Goal: Task Accomplishment & Management: Manage account settings

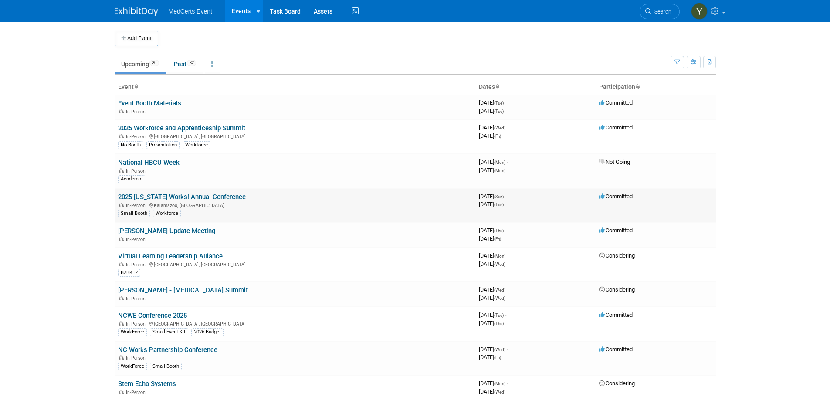
click at [194, 199] on link "2025 [US_STATE] Works! Annual Conference" at bounding box center [182, 197] width 128 height 8
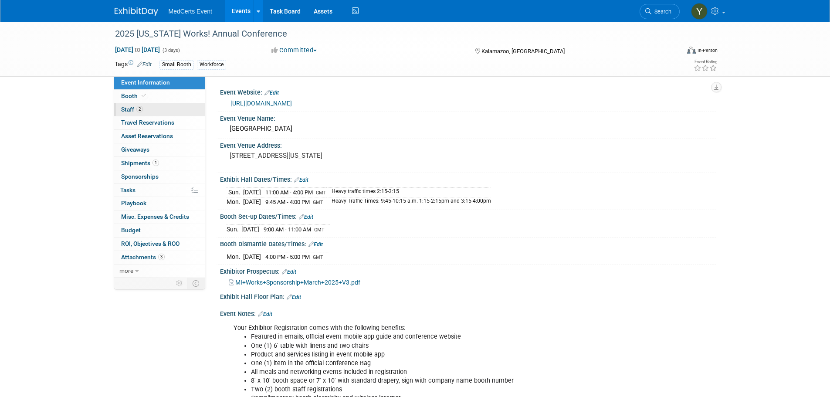
click at [151, 108] on link "2 Staff 2" at bounding box center [159, 109] width 91 height 13
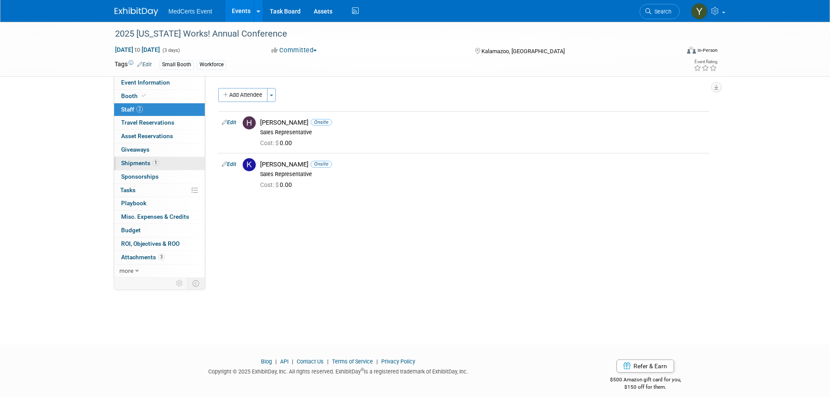
click at [155, 164] on span "1" at bounding box center [155, 162] width 7 height 7
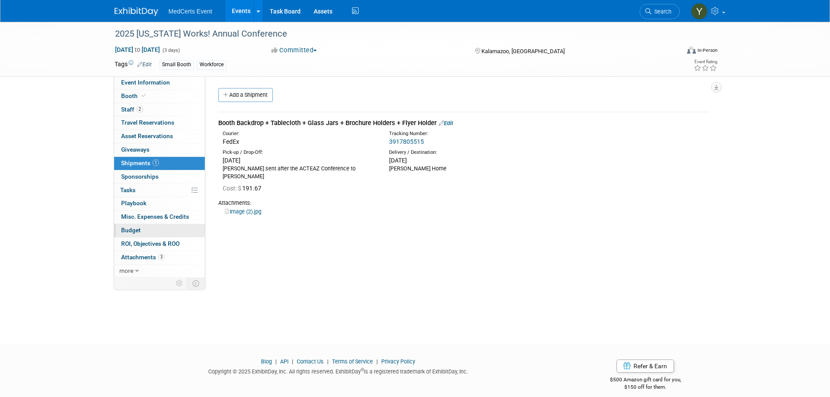
click at [150, 231] on link "Budget" at bounding box center [159, 230] width 91 height 13
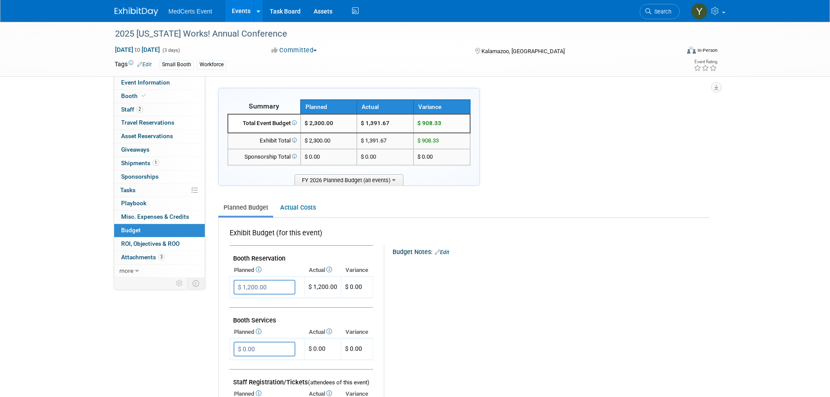
click at [241, 8] on link "Events" at bounding box center [241, 11] width 32 height 22
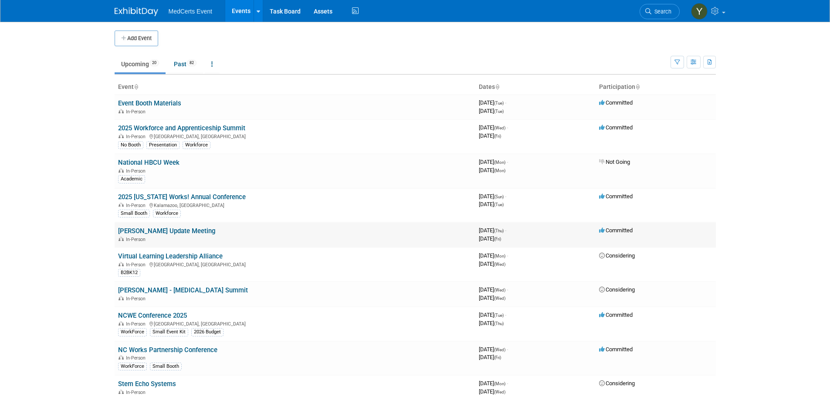
click at [166, 230] on link "[PERSON_NAME] Update Meeting" at bounding box center [166, 231] width 97 height 8
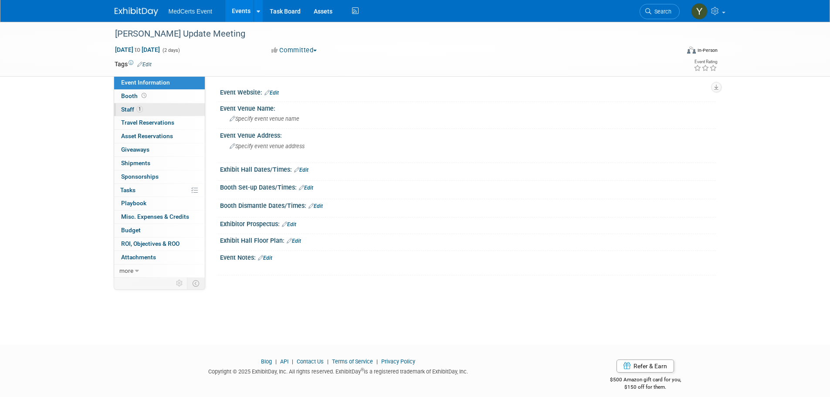
click at [135, 112] on span "Staff 1" at bounding box center [132, 109] width 22 height 7
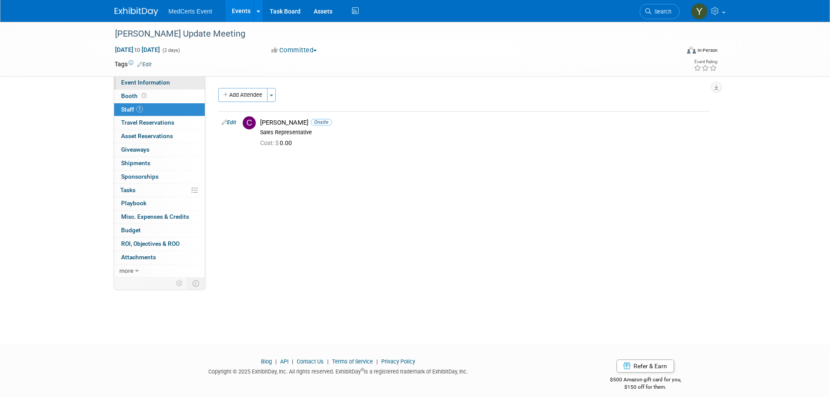
click at [153, 80] on span "Event Information" at bounding box center [145, 82] width 49 height 7
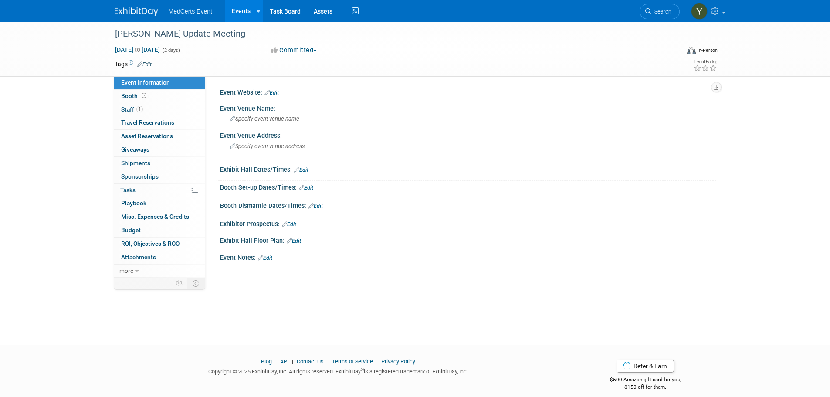
click at [272, 259] on link "Edit" at bounding box center [265, 258] width 14 height 6
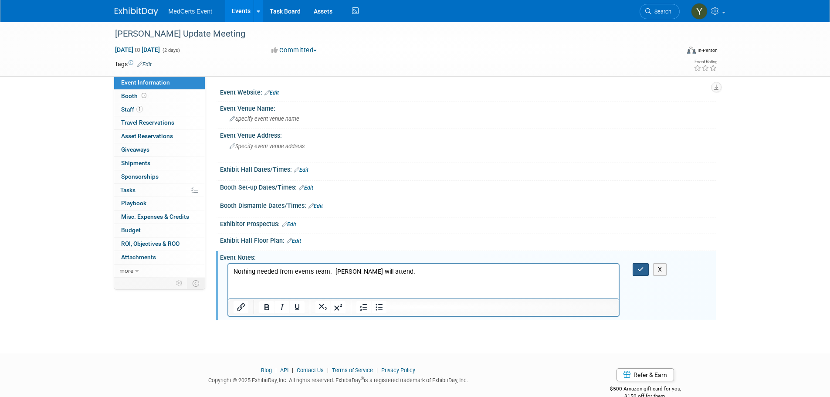
click at [638, 271] on icon "button" at bounding box center [640, 269] width 7 height 6
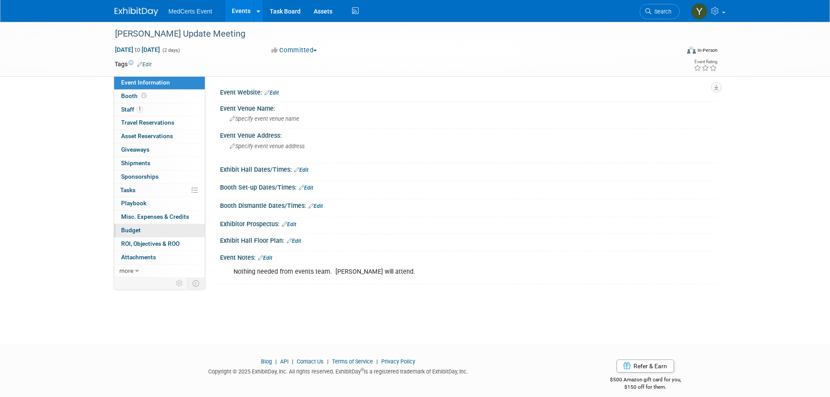
click at [139, 227] on span "Budget" at bounding box center [131, 229] width 20 height 7
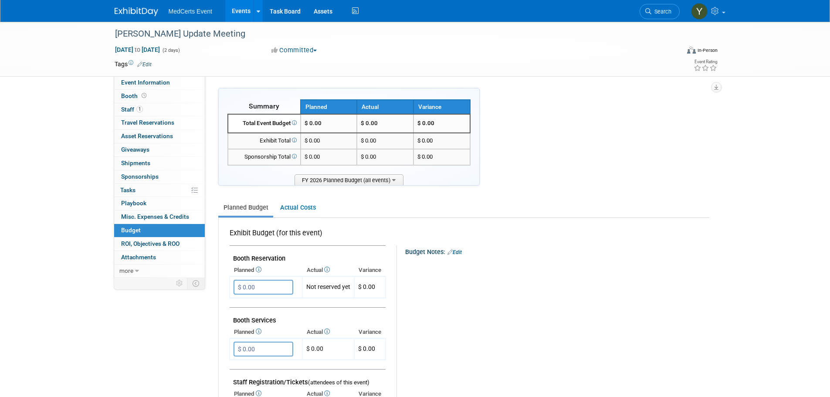
click at [241, 8] on link "Events" at bounding box center [241, 11] width 32 height 22
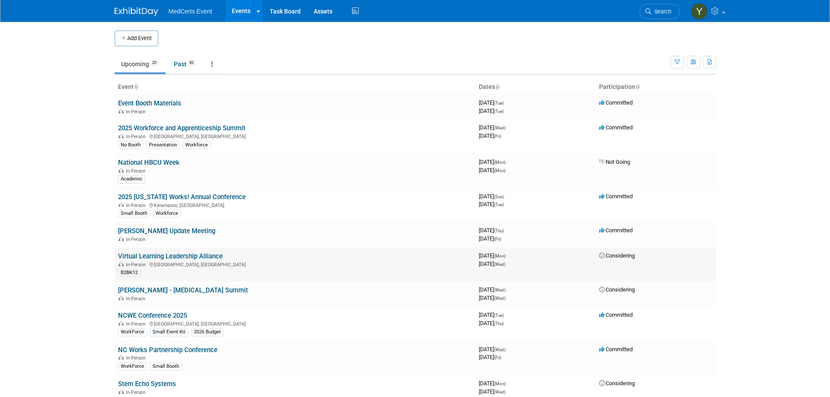
click at [184, 256] on link "Virtual Learning Leadership Alliance" at bounding box center [170, 256] width 105 height 8
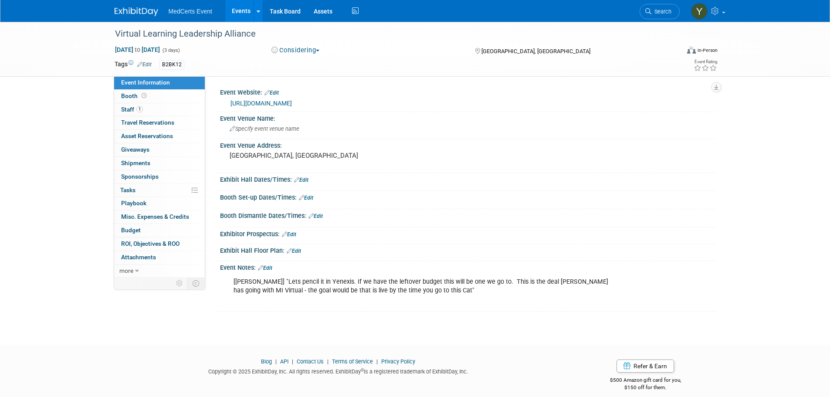
click at [292, 56] on div "Sep 29, 2025 to Oct 1, 2025 (3 days) Sep 29, 2025 to Oct 1, 2025 Considering Co…" at bounding box center [416, 51] width 616 height 13
click at [293, 51] on button "Considering" at bounding box center [295, 50] width 54 height 9
click at [297, 63] on link "Committed" at bounding box center [303, 64] width 69 height 12
click at [129, 108] on span "Staff 1" at bounding box center [132, 109] width 22 height 7
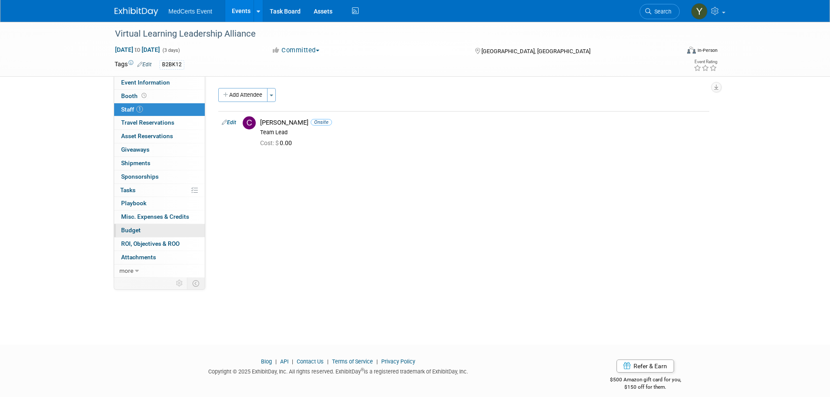
click at [144, 229] on link "Budget" at bounding box center [159, 230] width 91 height 13
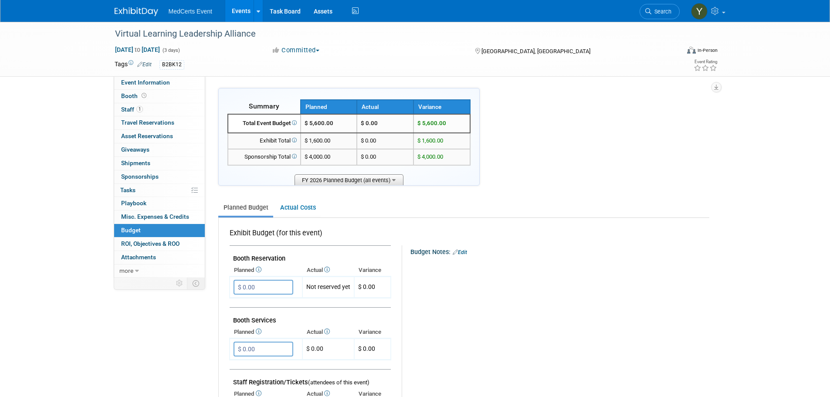
click at [397, 184] on span "FY 2026 Planned Budget (all events)" at bounding box center [348, 179] width 109 height 11
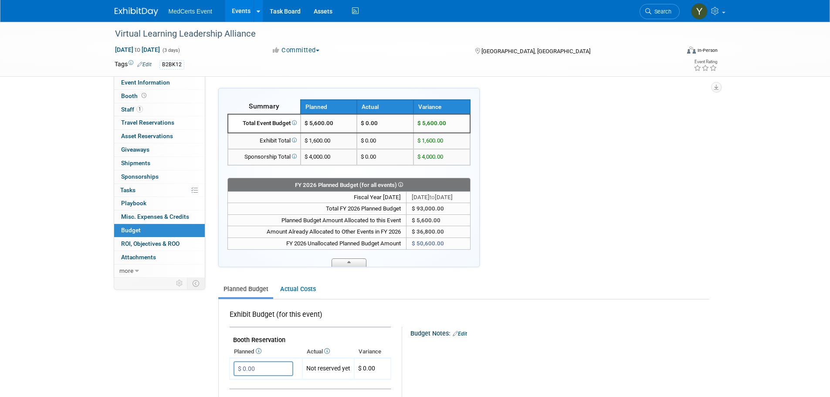
click at [351, 263] on span at bounding box center [348, 262] width 35 height 8
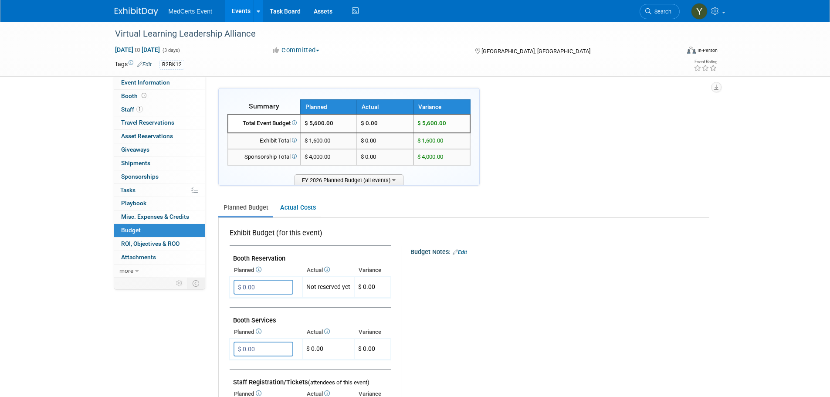
click at [198, 61] on div "B2BK12" at bounding box center [386, 65] width 455 height 10
click at [144, 65] on link "Edit" at bounding box center [144, 64] width 14 height 6
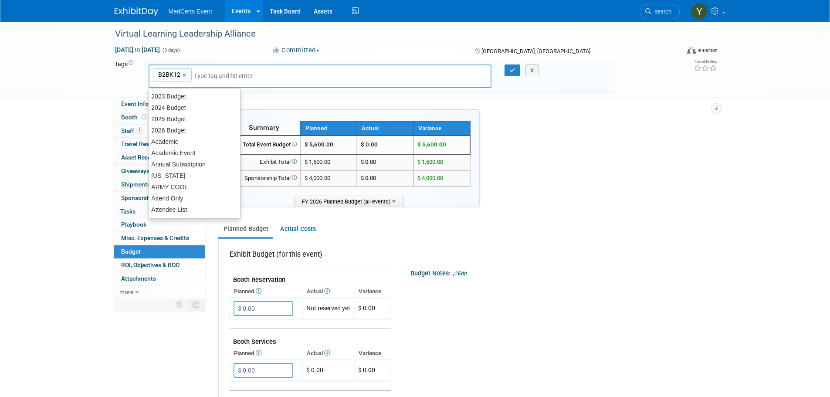
click at [207, 76] on input "text" at bounding box center [229, 75] width 70 height 9
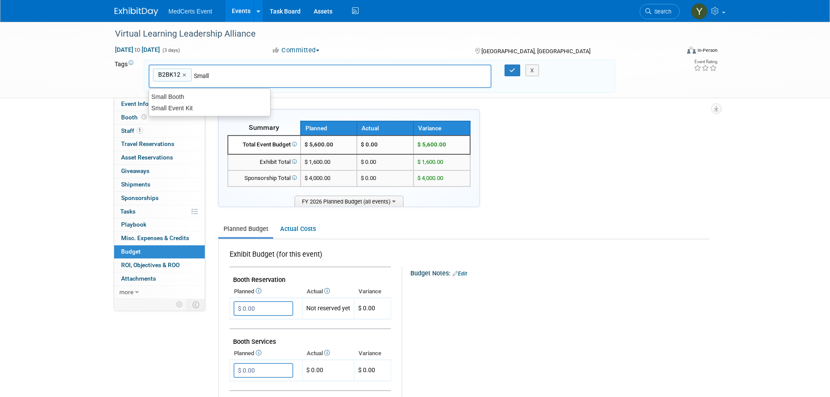
type input "Small Booth"
type input "B2BK12, Small Booth"
click at [507, 70] on button "button" at bounding box center [512, 70] width 16 height 12
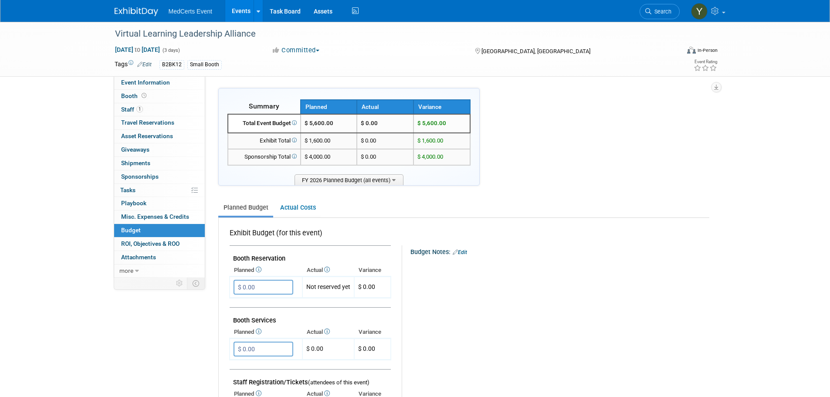
click at [242, 12] on link "Events" at bounding box center [241, 11] width 32 height 22
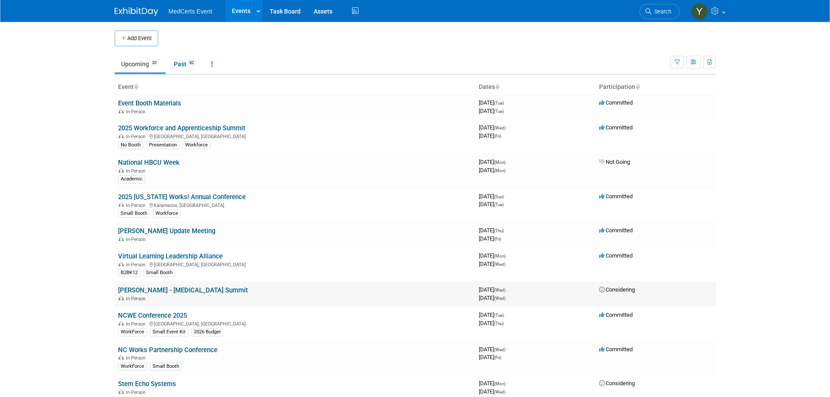
click at [180, 288] on link "[PERSON_NAME] - [MEDICAL_DATA] Summit" at bounding box center [183, 290] width 130 height 8
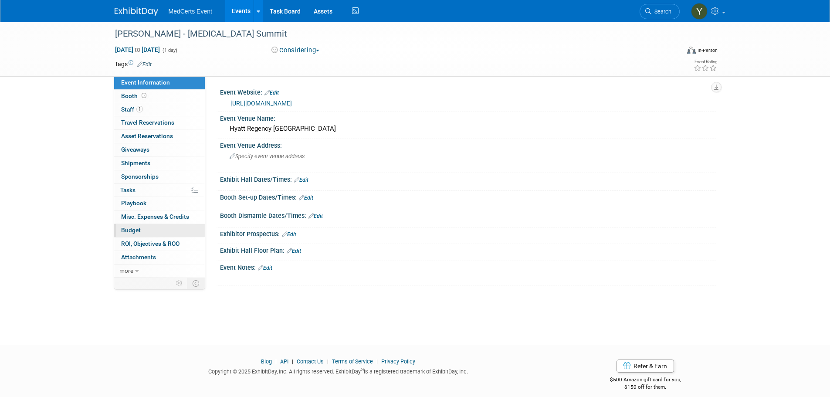
click at [132, 229] on span "Budget" at bounding box center [131, 229] width 20 height 7
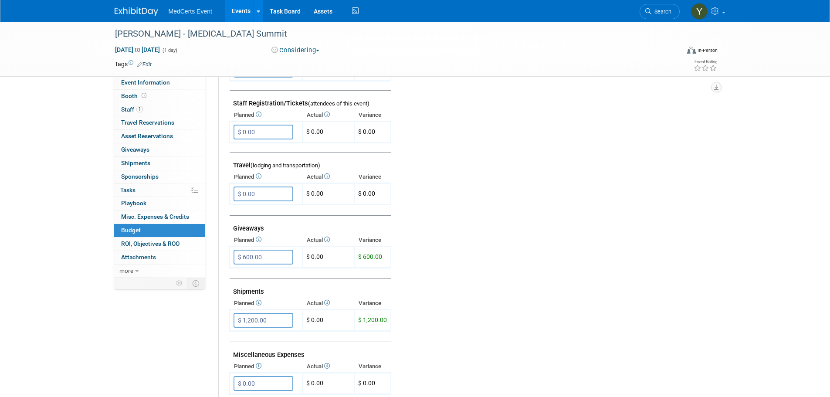
scroll to position [305, 0]
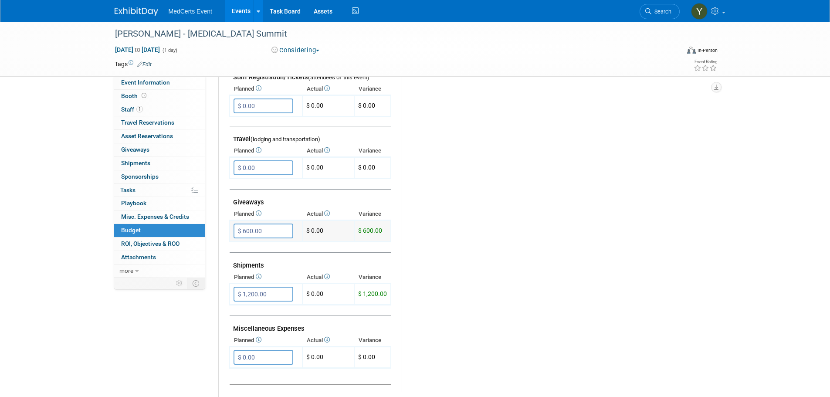
click at [275, 232] on input "$ 600.00" at bounding box center [263, 230] width 60 height 15
drag, startPoint x: 210, startPoint y: 67, endPoint x: 206, endPoint y: 71, distance: 6.2
click at [210, 67] on td at bounding box center [383, 64] width 463 height 9
click at [147, 64] on link "Edit" at bounding box center [144, 64] width 14 height 6
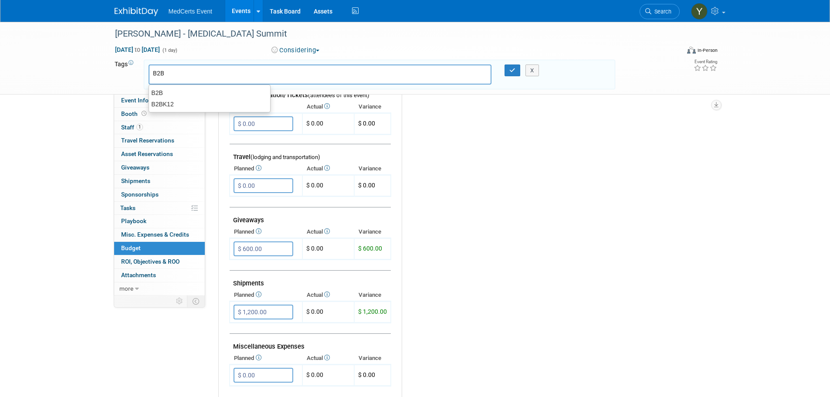
type input "B2B"
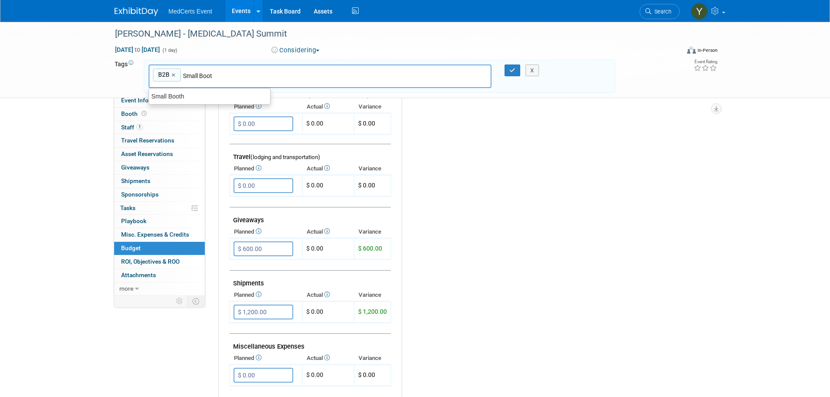
type input "Small Booth"
type input "B2B, Small Booth"
click at [509, 69] on icon "button" at bounding box center [512, 70] width 6 height 6
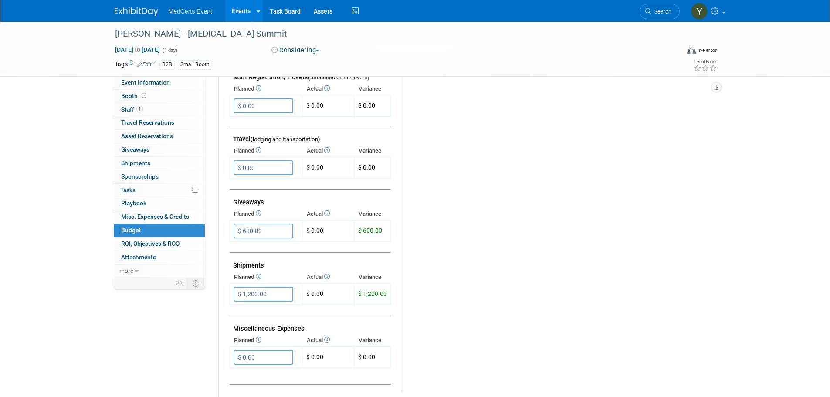
click at [519, 189] on div "Budget Notes: Edit X" at bounding box center [551, 166] width 300 height 452
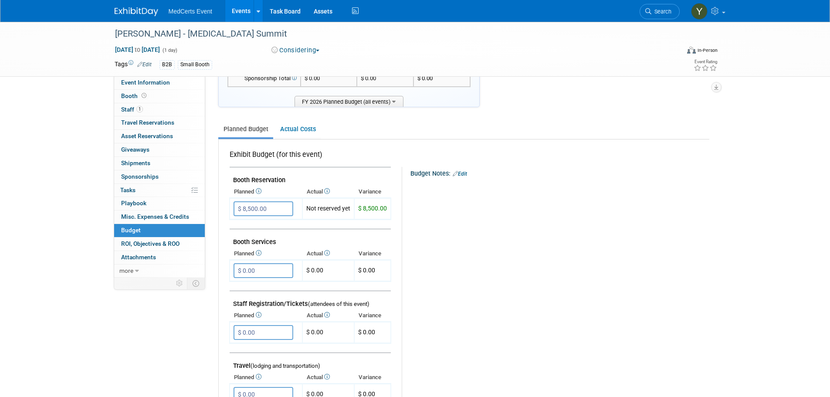
scroll to position [0, 0]
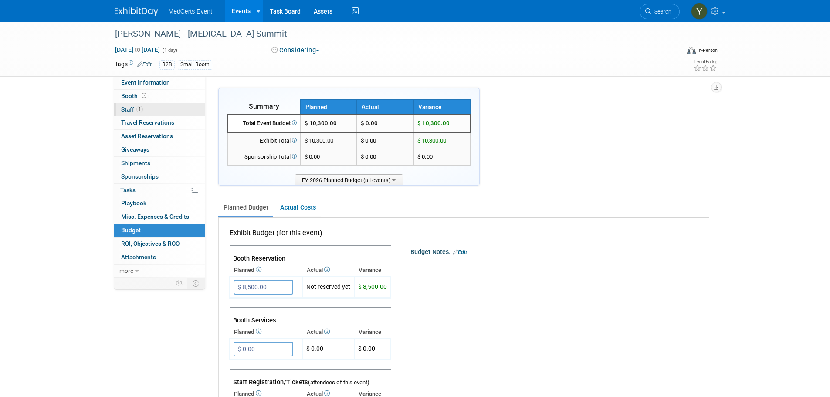
click at [123, 111] on span "Staff 1" at bounding box center [132, 109] width 22 height 7
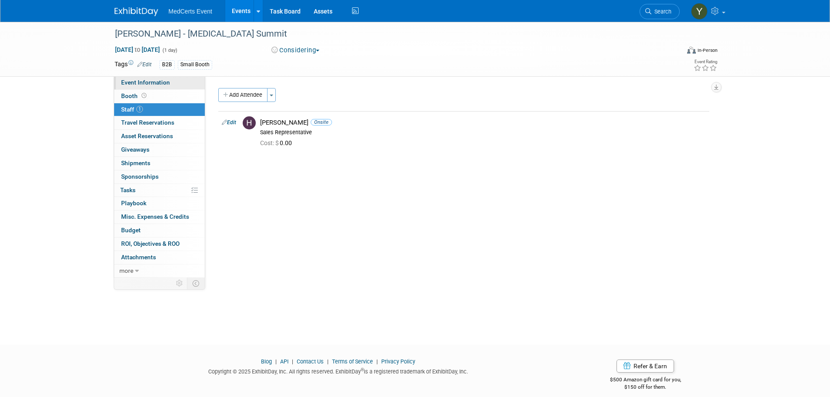
click at [155, 85] on span "Event Information" at bounding box center [145, 82] width 49 height 7
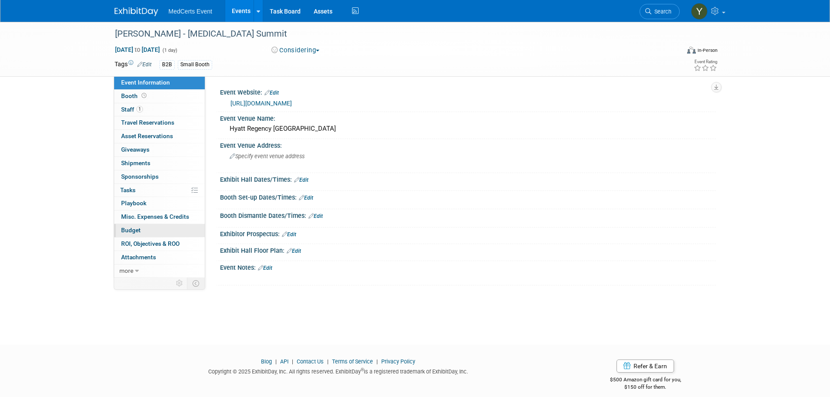
click at [152, 231] on link "Budget" at bounding box center [159, 230] width 91 height 13
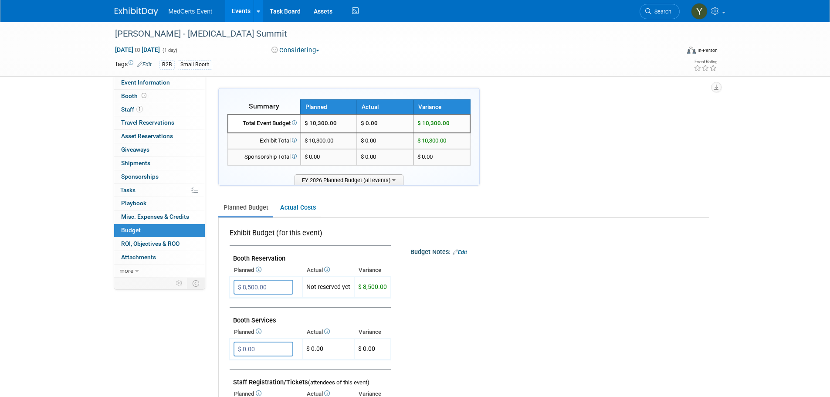
click at [236, 8] on link "Events" at bounding box center [241, 11] width 32 height 22
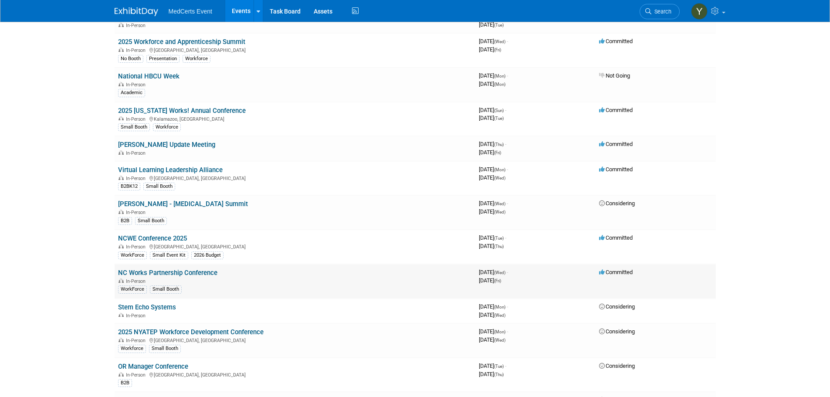
scroll to position [87, 0]
click at [163, 238] on link "NCWE Conference 2025" at bounding box center [152, 237] width 69 height 8
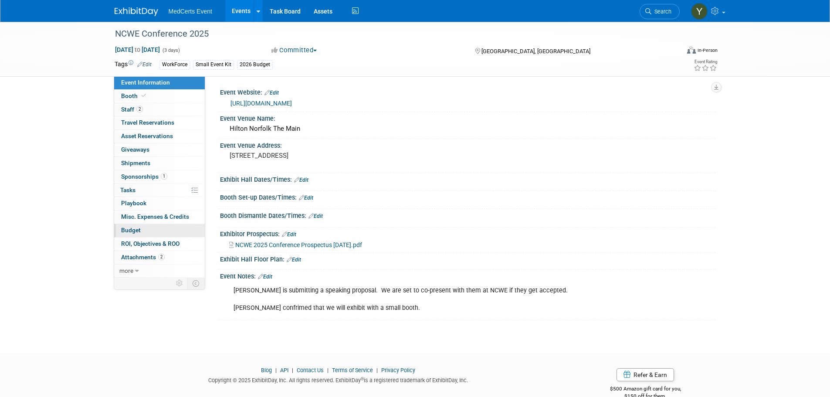
click at [164, 233] on link "Budget" at bounding box center [159, 230] width 91 height 13
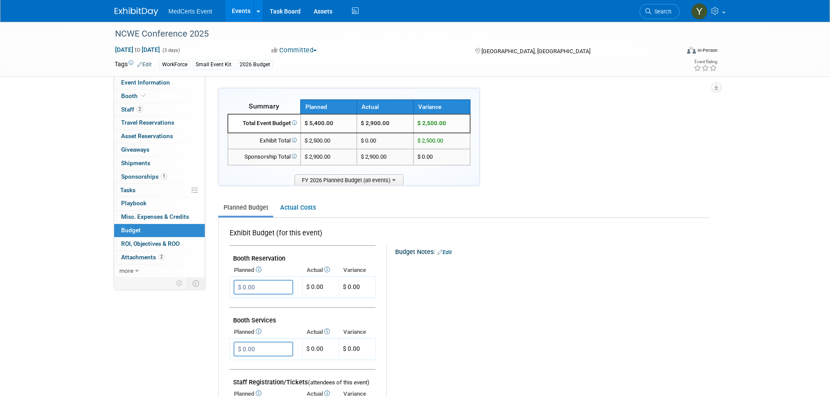
click at [237, 11] on link "Events" at bounding box center [241, 11] width 32 height 22
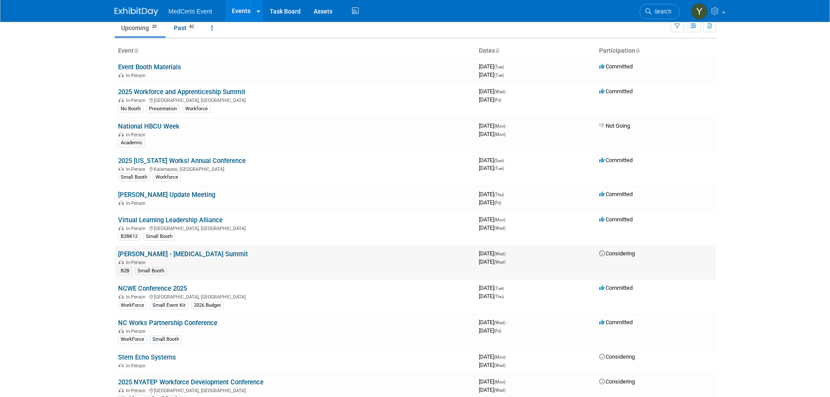
scroll to position [87, 0]
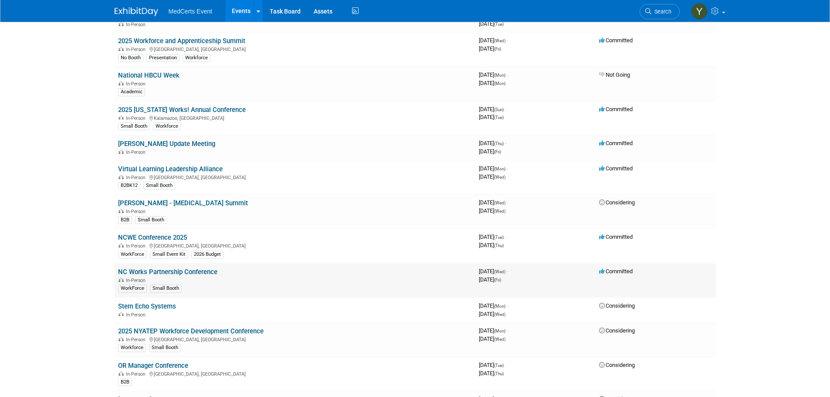
click at [203, 274] on link "NC Works Partnership Conference" at bounding box center [167, 272] width 99 height 8
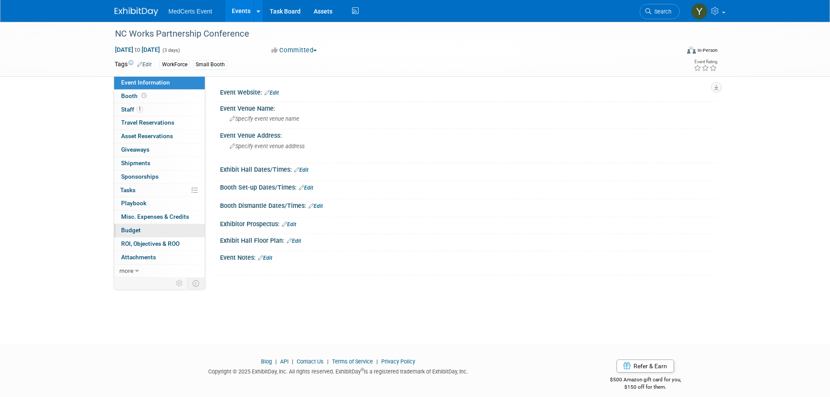
click at [164, 228] on link "Budget" at bounding box center [159, 230] width 91 height 13
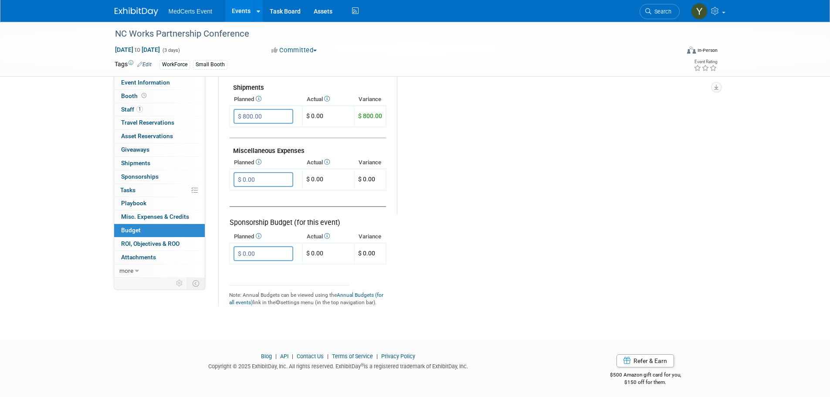
scroll to position [486, 0]
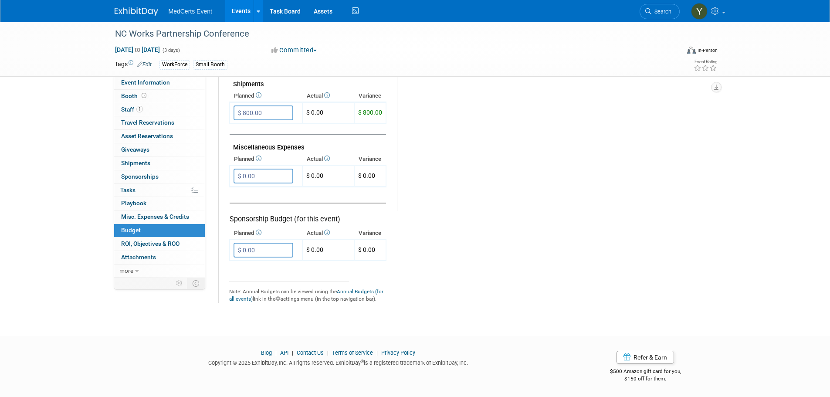
click at [244, 12] on link "Events" at bounding box center [241, 11] width 32 height 22
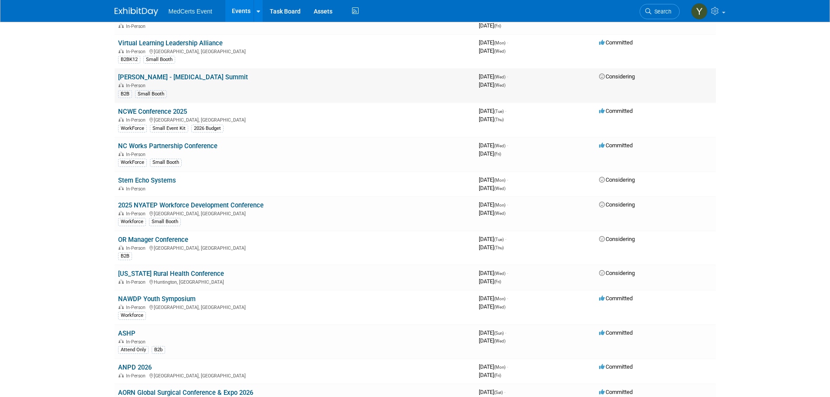
scroll to position [218, 0]
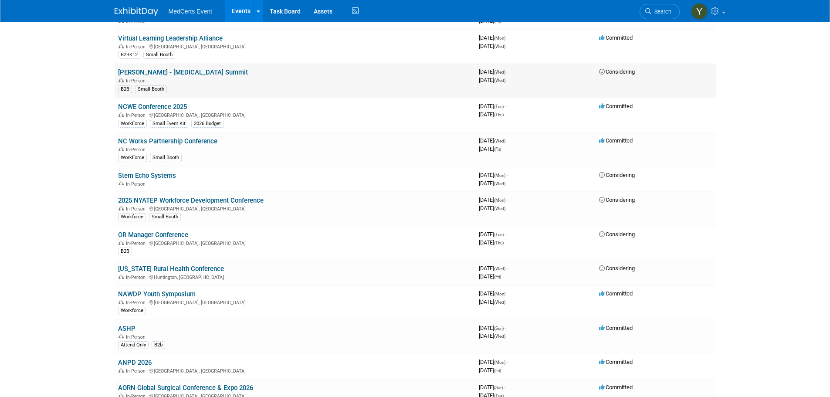
click at [175, 74] on link "[PERSON_NAME] - [MEDICAL_DATA] Summit" at bounding box center [183, 72] width 130 height 8
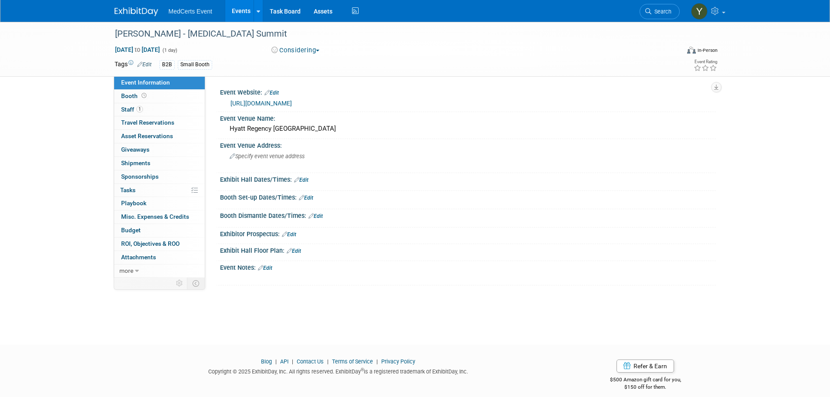
click at [290, 49] on button "Considering" at bounding box center [295, 50] width 54 height 9
click at [299, 63] on link "Committed" at bounding box center [303, 64] width 69 height 12
click at [241, 11] on link "Events" at bounding box center [241, 11] width 32 height 22
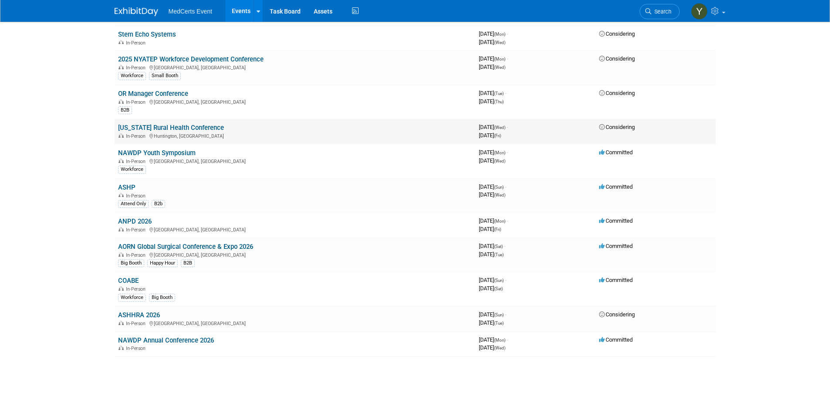
scroll to position [422, 0]
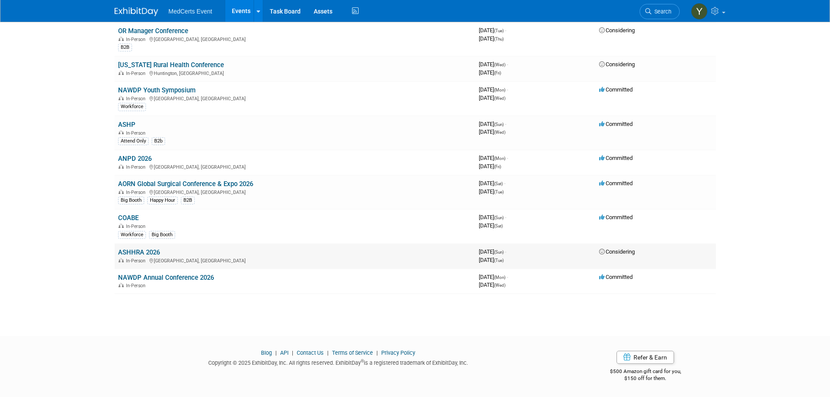
click at [157, 252] on link "ASHHRA 2026" at bounding box center [139, 252] width 42 height 8
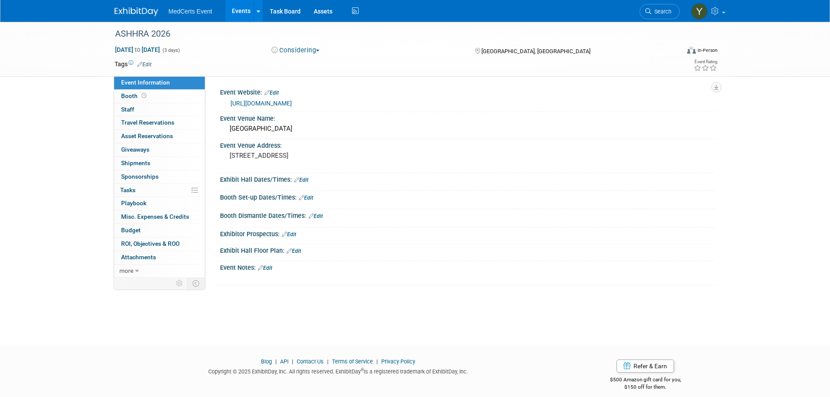
click at [292, 102] on link "https://ashhra.org/education/annual-conference/" at bounding box center [260, 103] width 61 height 7
click at [154, 229] on link "Budget" at bounding box center [159, 230] width 91 height 13
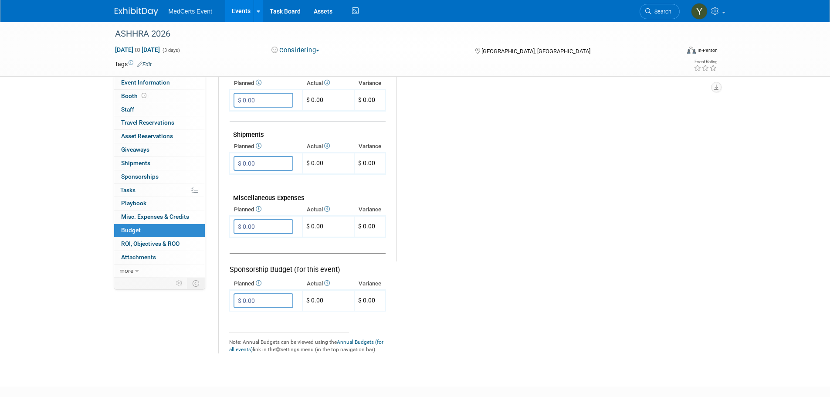
scroll to position [486, 0]
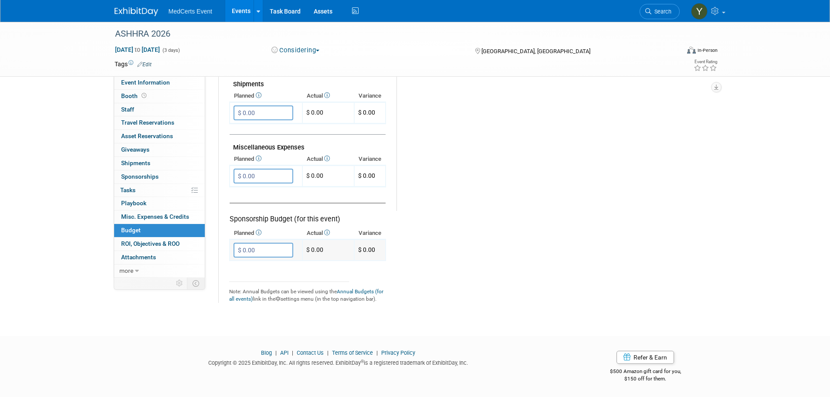
click at [273, 250] on input "$ 0.00" at bounding box center [263, 250] width 60 height 15
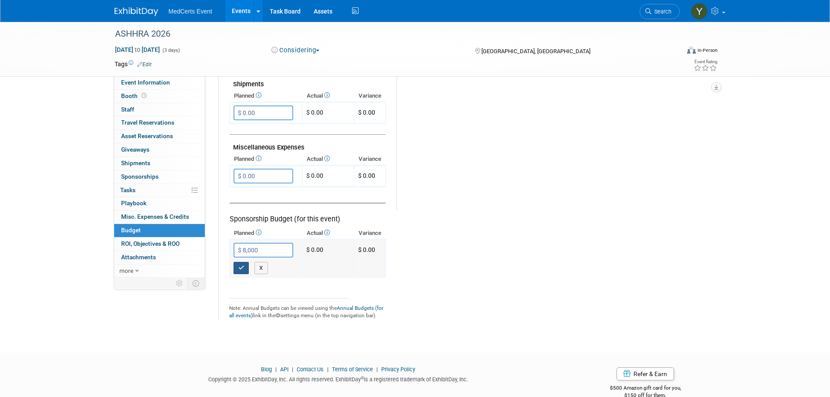
type input "$ 8,000.00"
click at [243, 265] on icon "button" at bounding box center [241, 268] width 6 height 6
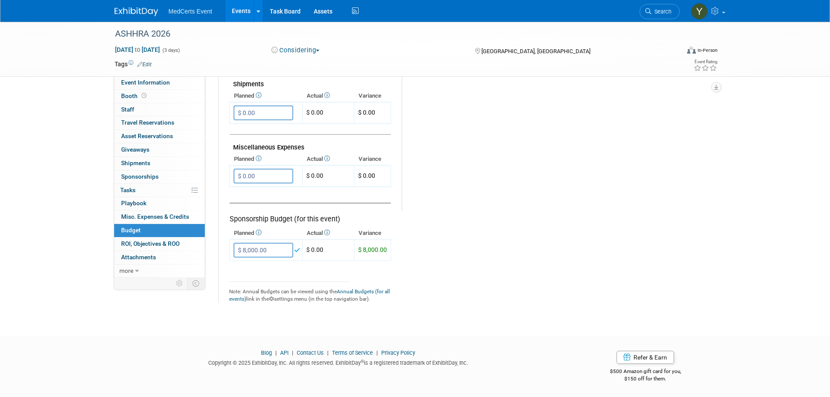
click at [176, 64] on td at bounding box center [383, 64] width 463 height 9
click at [148, 66] on link "Edit" at bounding box center [144, 64] width 14 height 6
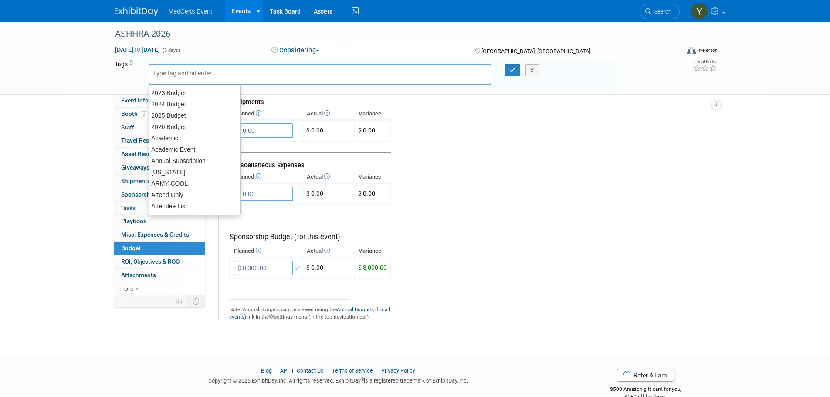
click at [162, 73] on input "text" at bounding box center [188, 73] width 70 height 9
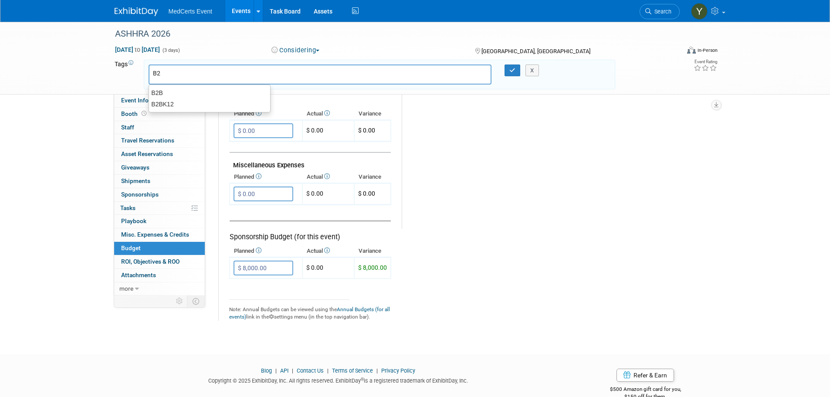
type input "B2B"
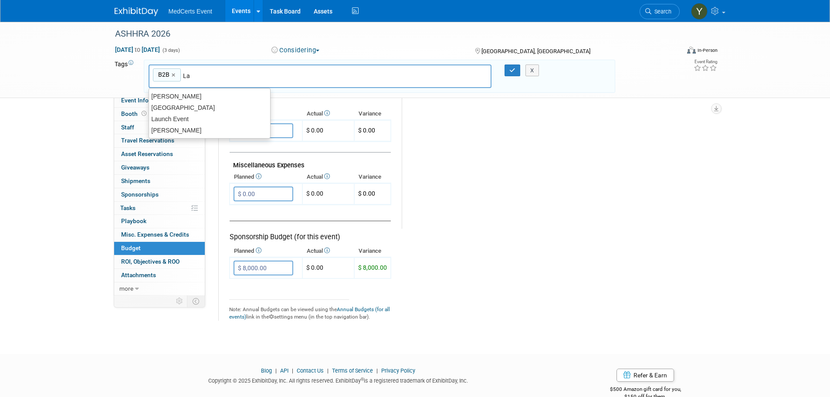
type input "L"
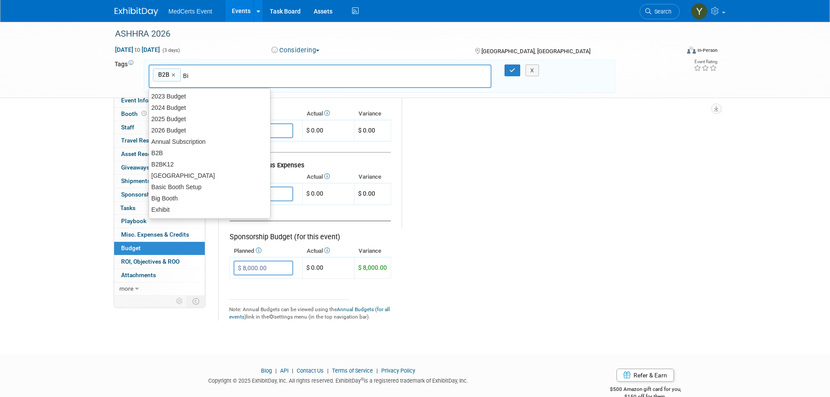
type input "Big"
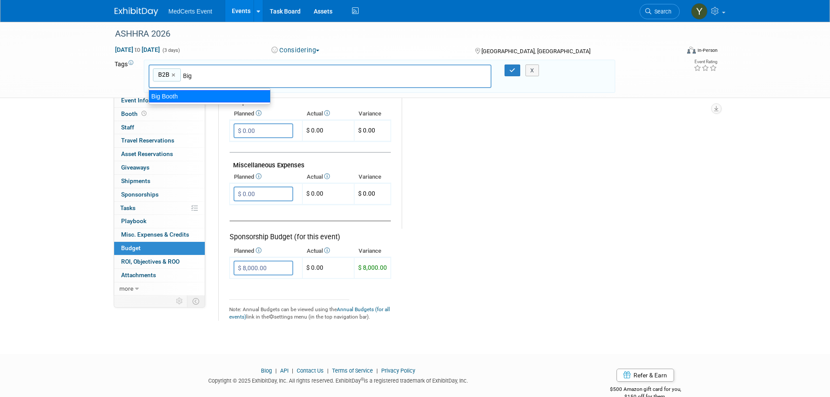
click at [171, 93] on div "Big Booth" at bounding box center [209, 96] width 122 height 12
type input "B2B, Big Booth"
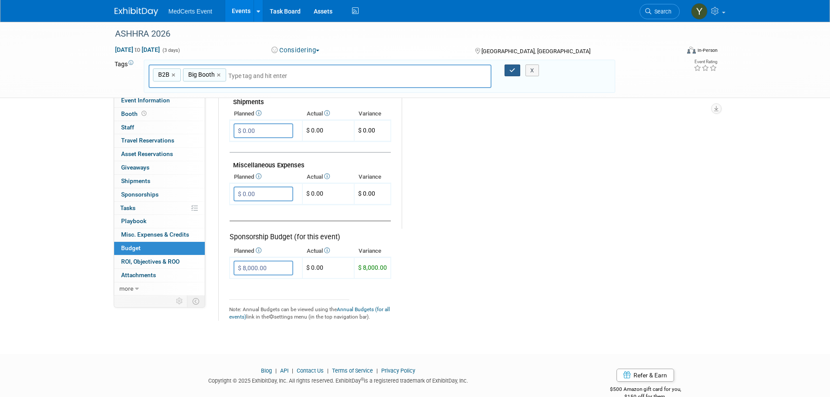
click at [509, 71] on icon "button" at bounding box center [512, 70] width 6 height 6
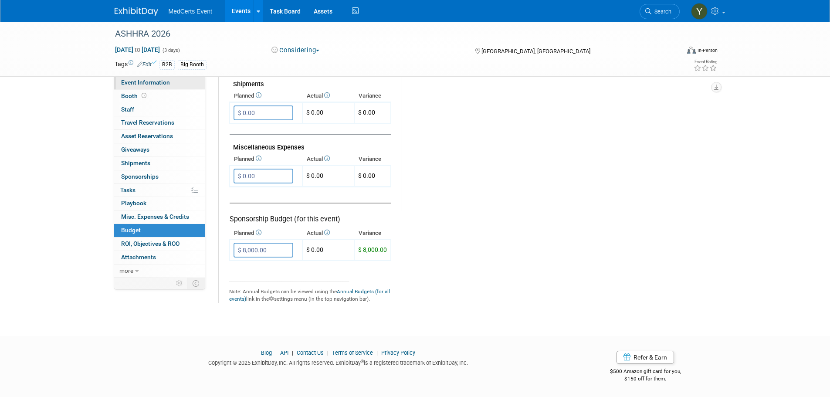
scroll to position [442, 0]
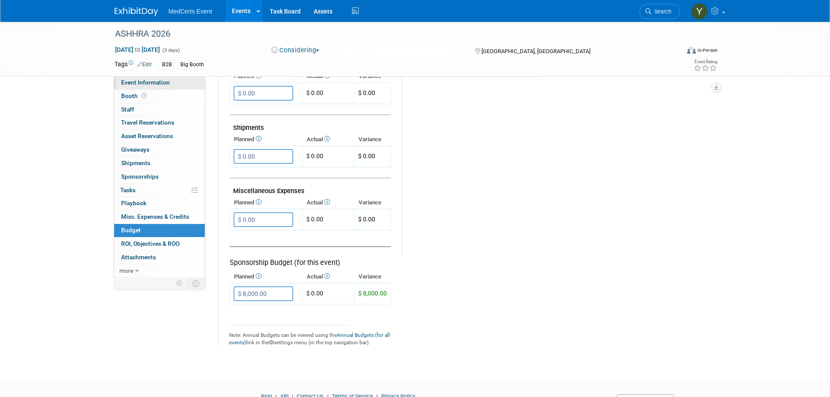
click at [159, 88] on link "Event Information" at bounding box center [159, 82] width 91 height 13
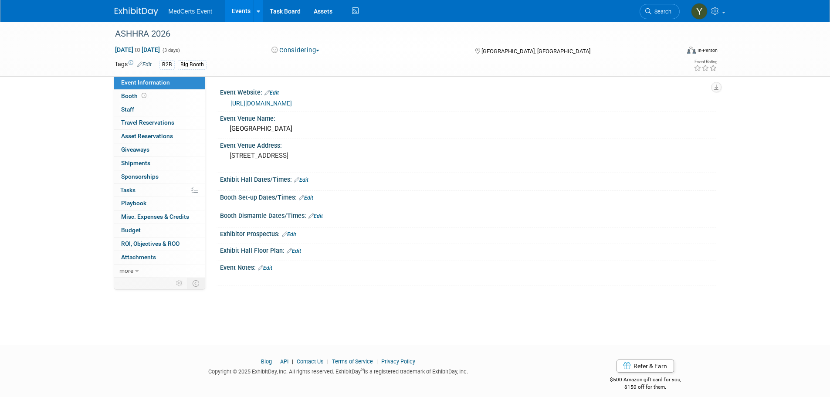
click at [269, 266] on link "Edit" at bounding box center [265, 268] width 14 height 6
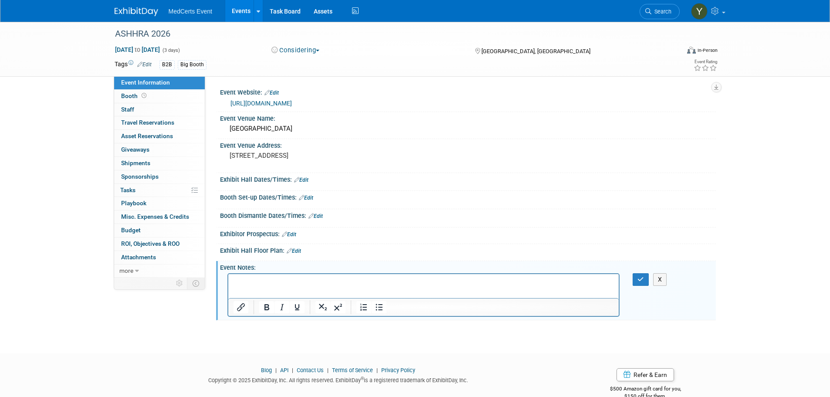
click at [276, 281] on p "Rich Text Area. Press ALT-0 for help." at bounding box center [423, 281] width 381 height 9
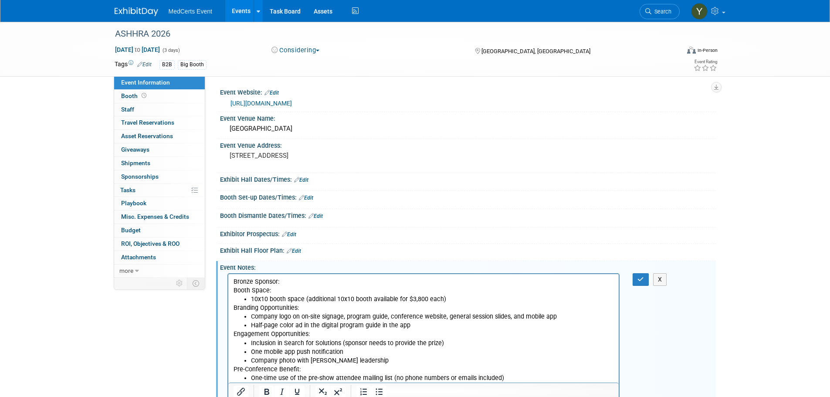
scroll to position [3, 0]
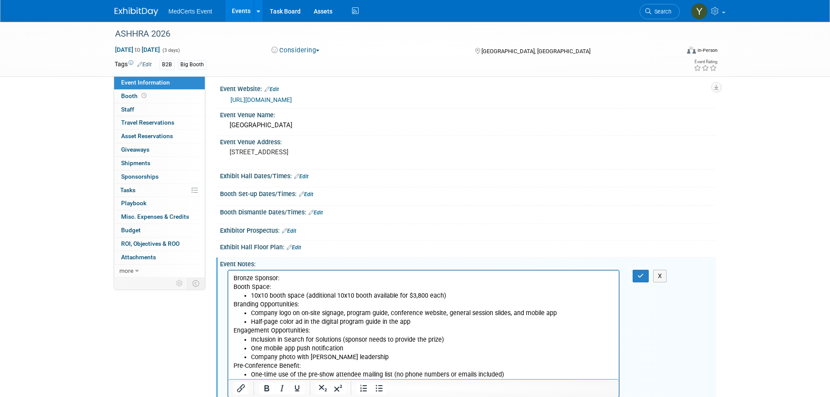
drag, startPoint x: 281, startPoint y: 280, endPoint x: 232, endPoint y: 279, distance: 48.8
click at [233, 279] on body "Bronze Sponsor: Booth Space: 10x10 booth space (additional 10x10 booth availabl…" at bounding box center [423, 326] width 381 height 105
click at [296, 277] on p "Bronze Sponsor:" at bounding box center [423, 278] width 381 height 9
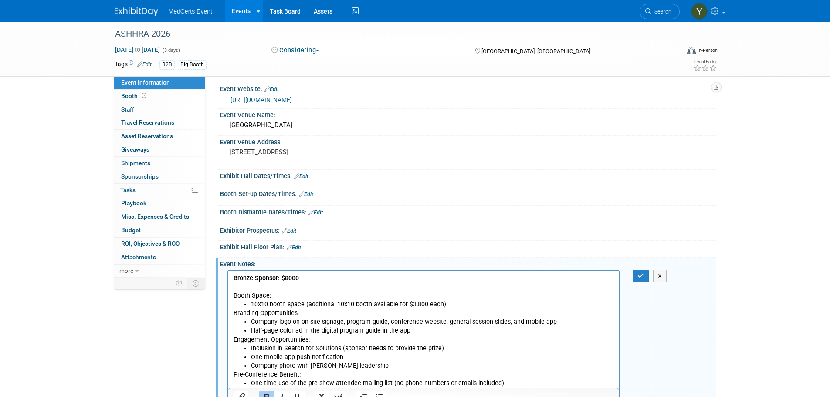
click at [233, 277] on body "Bronze Sponsor: $8000 Booth Space: 10x10 booth space (additional 10x10 booth av…" at bounding box center [423, 331] width 381 height 114
click at [151, 229] on link "Budget" at bounding box center [159, 230] width 91 height 13
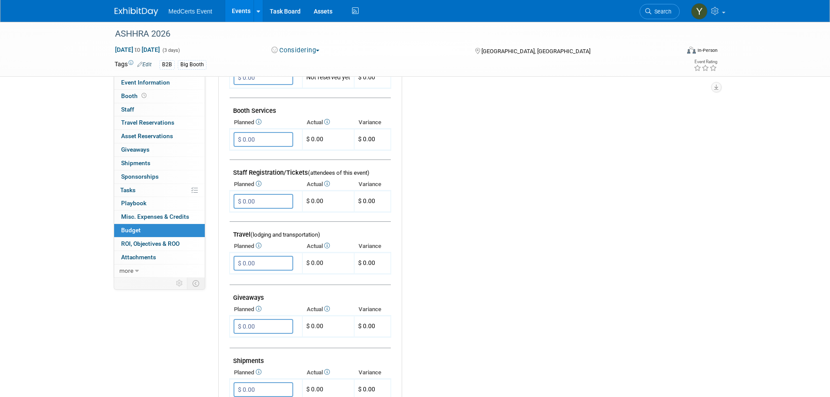
scroll to position [218, 0]
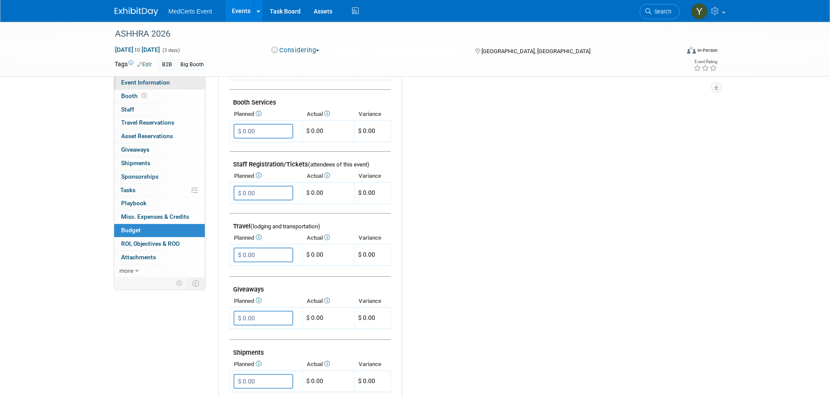
click at [142, 83] on span "Event Information" at bounding box center [145, 82] width 49 height 7
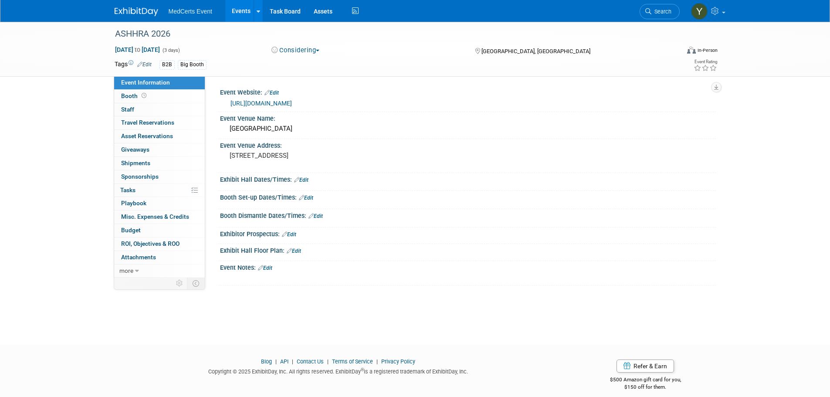
click at [263, 265] on icon at bounding box center [260, 268] width 5 height 6
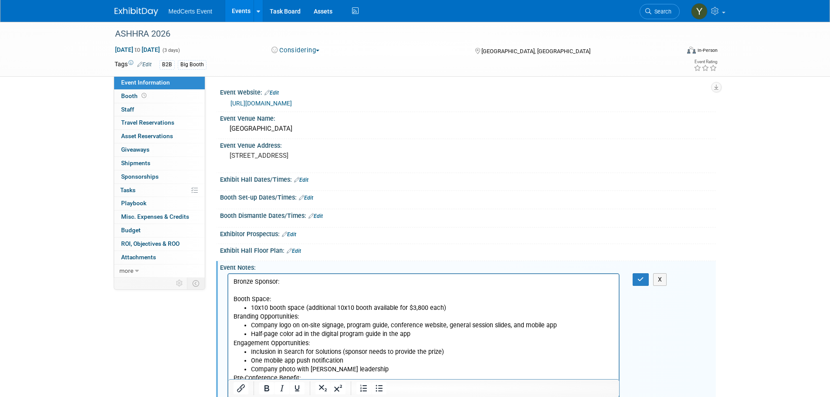
click at [242, 280] on p "Bronze Sponsor: Booth Space:" at bounding box center [423, 290] width 381 height 26
click at [299, 284] on p "Bronze Sponsor: Booth Space:" at bounding box center [423, 290] width 381 height 26
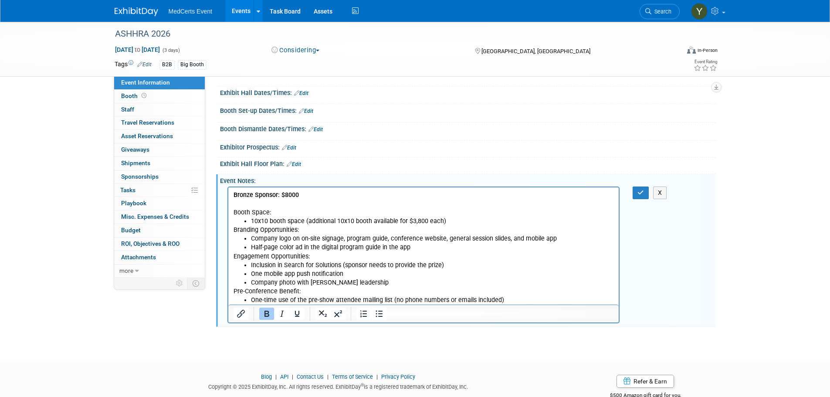
scroll to position [87, 0]
click at [318, 283] on p "Company photo with ASHHRA leadership" at bounding box center [431, 282] width 363 height 9
click at [254, 275] on p "One mobile app push notification" at bounding box center [431, 273] width 363 height 9
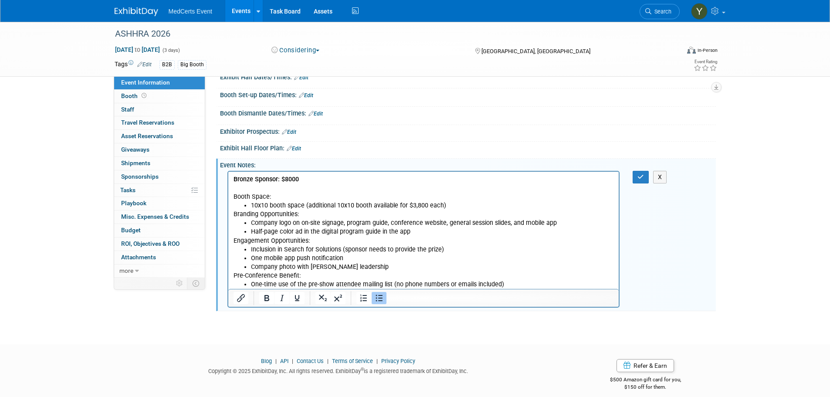
scroll to position [111, 0]
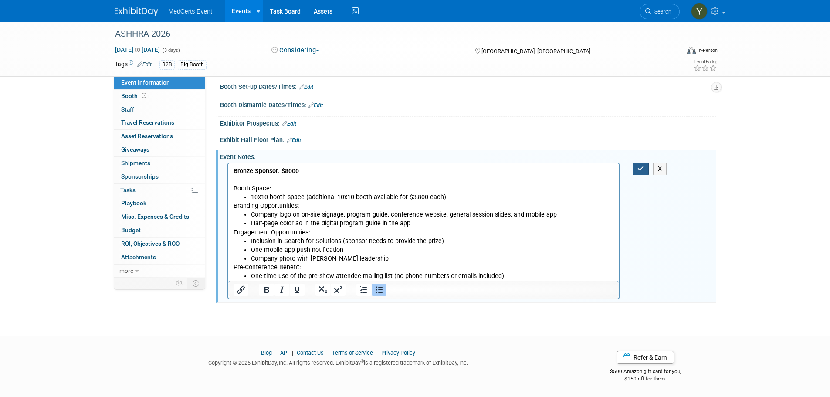
click at [635, 166] on button "button" at bounding box center [640, 168] width 16 height 13
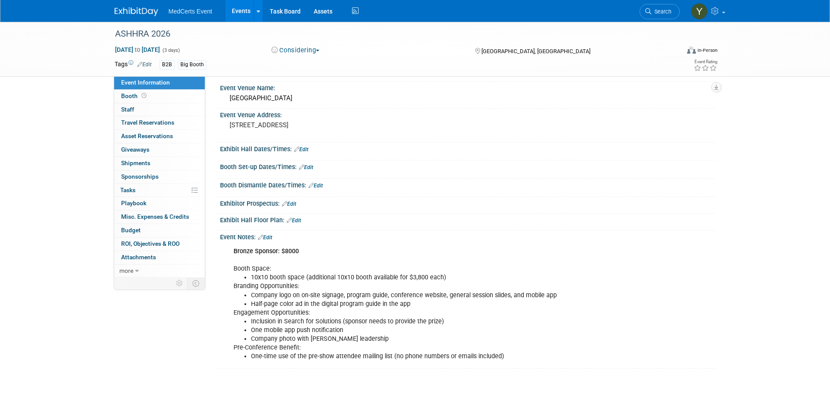
scroll to position [9, 0]
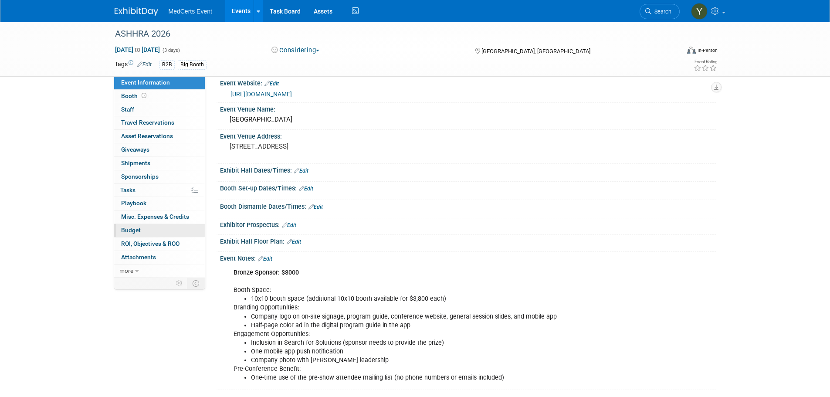
click at [153, 227] on link "Budget" at bounding box center [159, 230] width 91 height 13
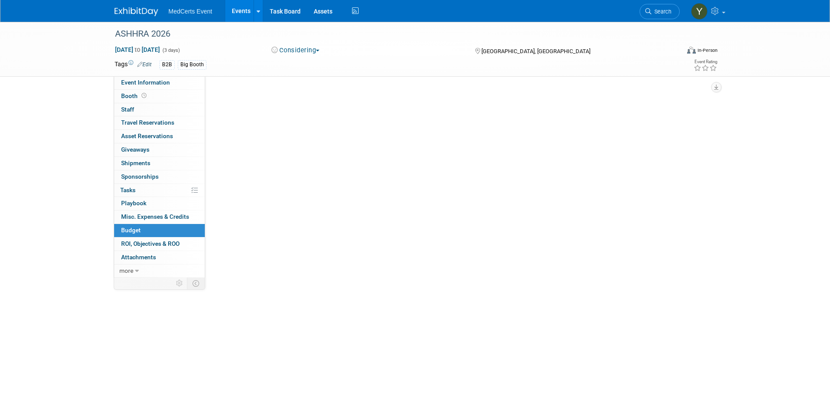
scroll to position [0, 0]
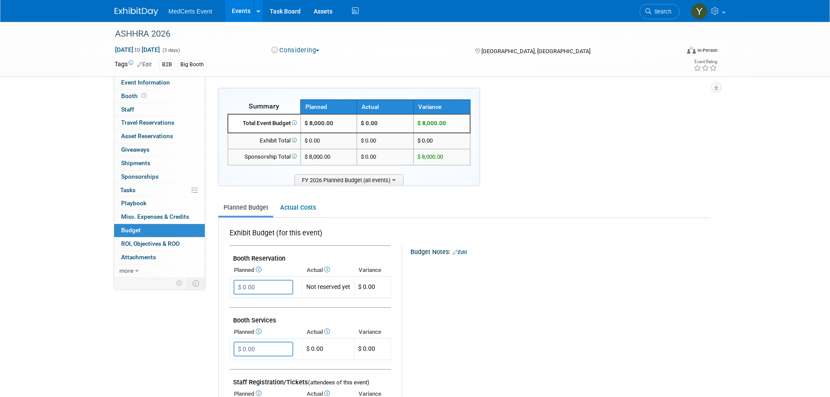
click at [235, 7] on link "Events" at bounding box center [241, 11] width 32 height 22
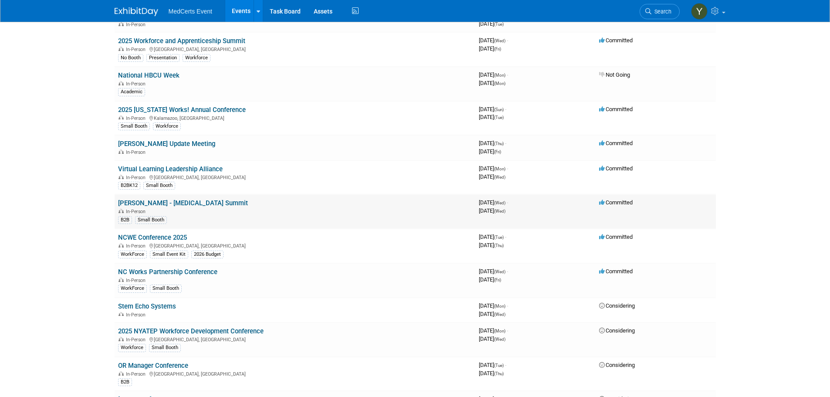
scroll to position [131, 0]
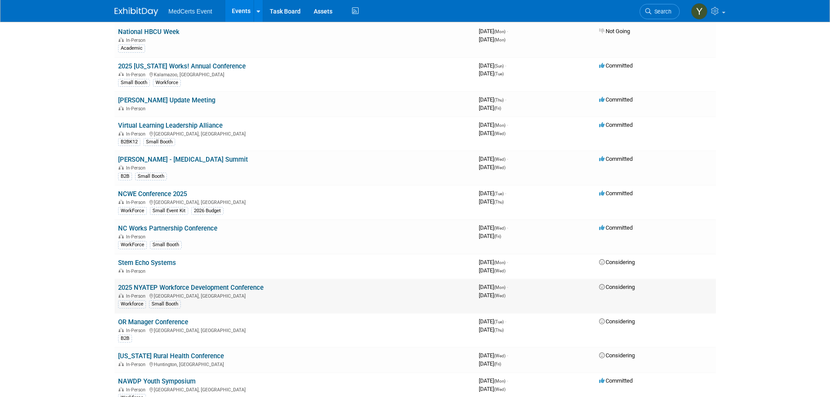
click at [183, 287] on link "2025 NYATEP Workforce Development Conference" at bounding box center [190, 287] width 145 height 8
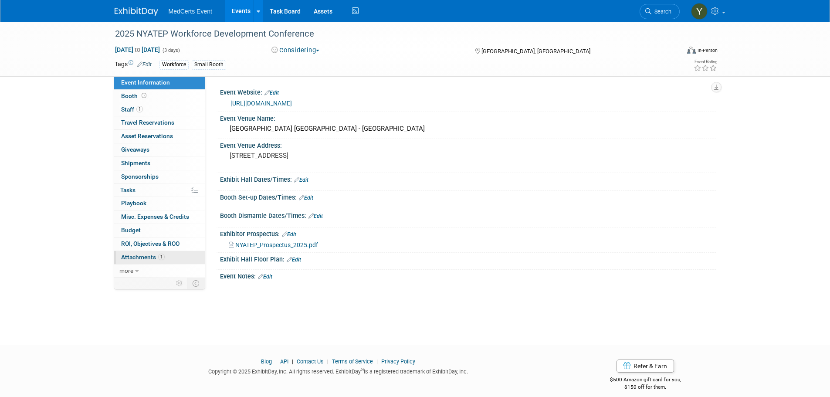
click at [165, 257] on link "1 Attachments 1" at bounding box center [159, 257] width 91 height 13
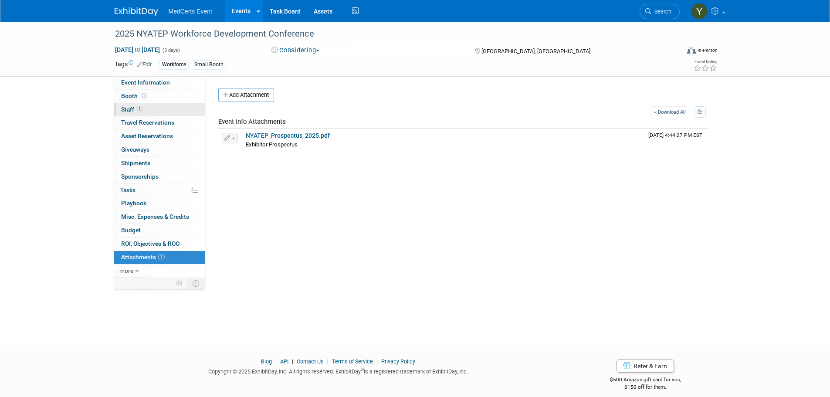
click at [162, 109] on link "1 Staff 1" at bounding box center [159, 109] width 91 height 13
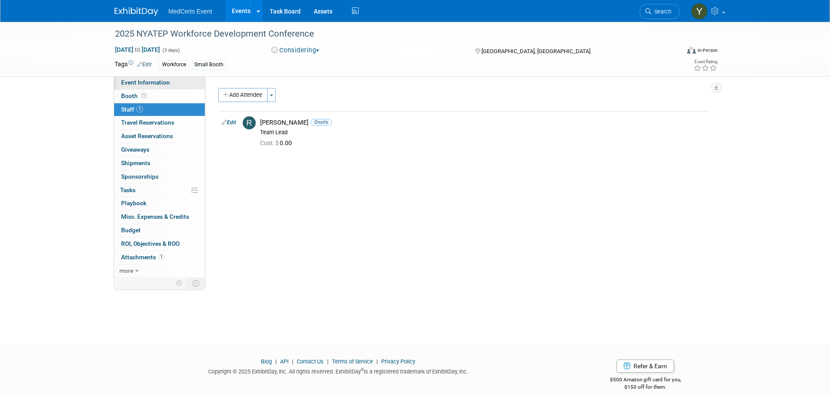
click at [158, 86] on link "Event Information" at bounding box center [159, 82] width 91 height 13
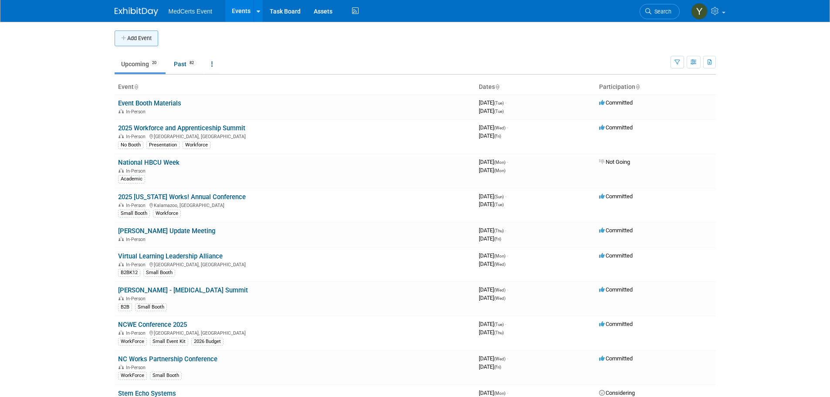
click at [139, 37] on button "Add Event" at bounding box center [137, 38] width 44 height 16
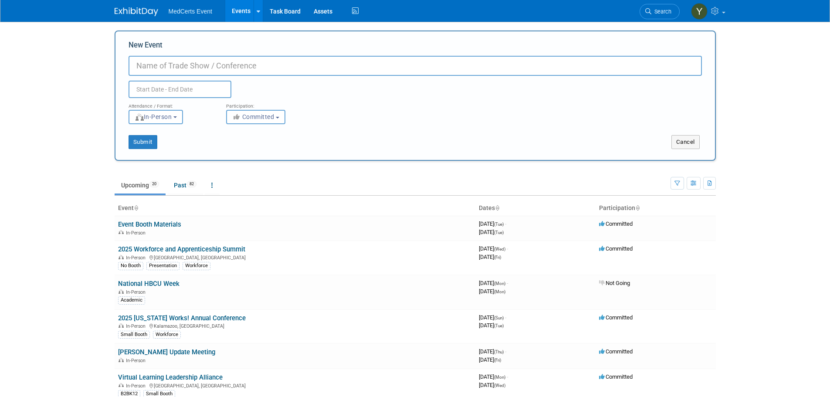
paste input "[URL][DOMAIN_NAME]"
type input "[URL][DOMAIN_NAME]"
click at [181, 67] on input "[URL][DOMAIN_NAME]" at bounding box center [414, 66] width 573 height 20
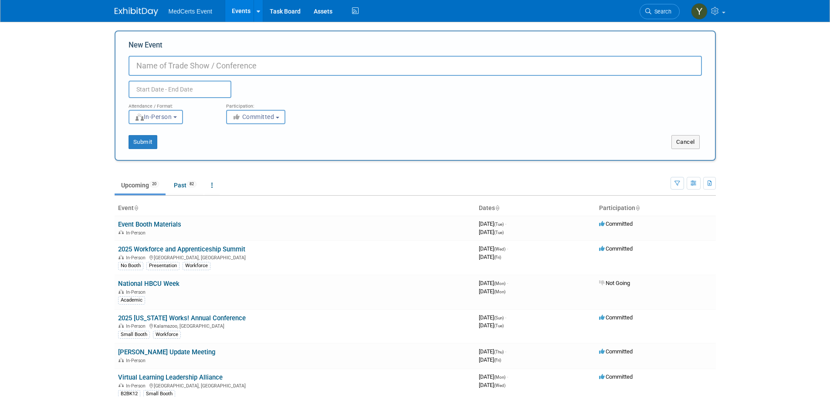
click at [302, 69] on input "New Event" at bounding box center [414, 66] width 573 height 20
paste input "Workforce Decision Makers Exchange"
type input "Workforce Decision Makers Exchange"
click at [211, 92] on input "text" at bounding box center [179, 89] width 103 height 17
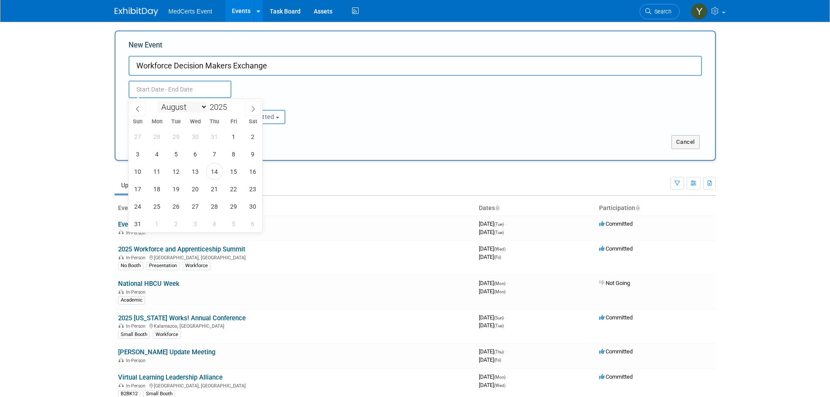
click at [198, 109] on select "January February March April May June July August September October November De…" at bounding box center [182, 106] width 50 height 11
select select "10"
click at [157, 101] on select "January February March April May June July August September October November De…" at bounding box center [182, 106] width 50 height 11
click at [211, 157] on span "6" at bounding box center [214, 153] width 17 height 17
click at [232, 155] on span "7" at bounding box center [233, 153] width 17 height 17
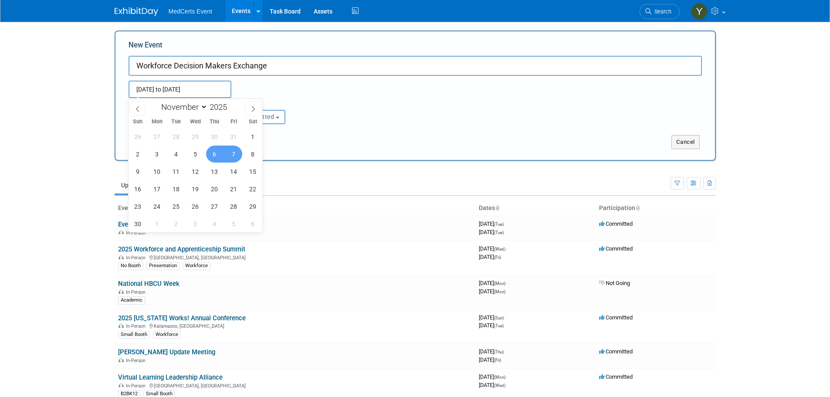
type input "Nov 6, 2025 to Nov 7, 2025"
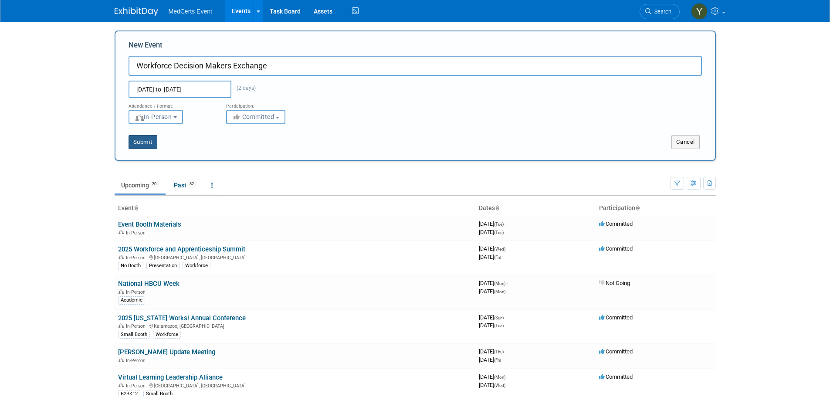
click at [152, 142] on button "Submit" at bounding box center [142, 142] width 29 height 14
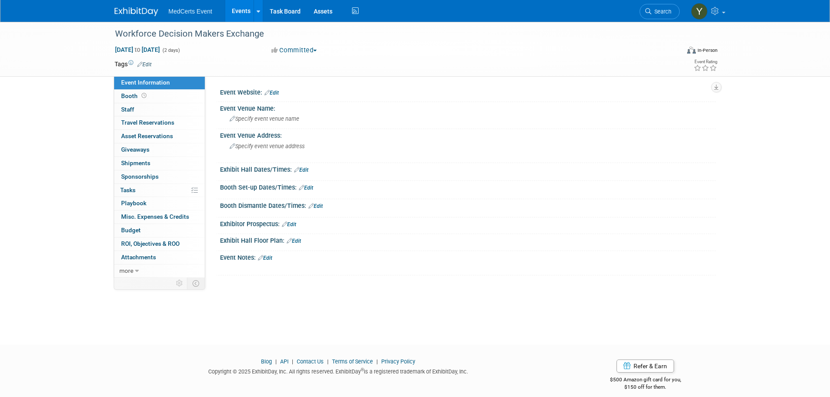
click at [278, 94] on link "Edit" at bounding box center [271, 93] width 14 height 6
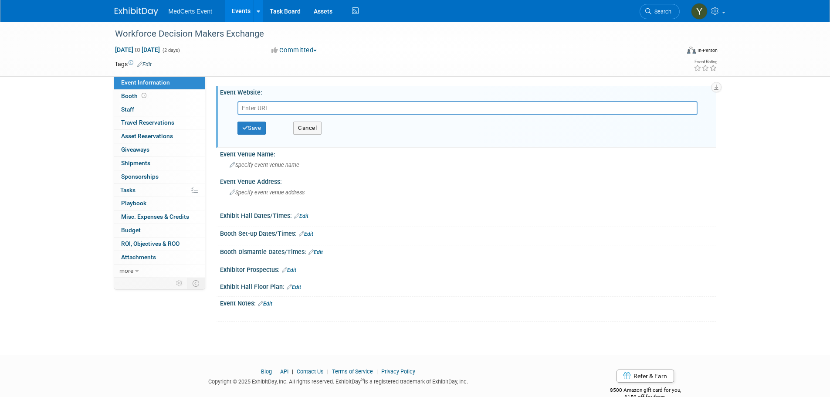
click at [502, 106] on input "text" at bounding box center [467, 108] width 460 height 14
paste input "[URL][DOMAIN_NAME]"
type input "[URL][DOMAIN_NAME]"
click at [246, 130] on icon "button" at bounding box center [245, 128] width 6 height 6
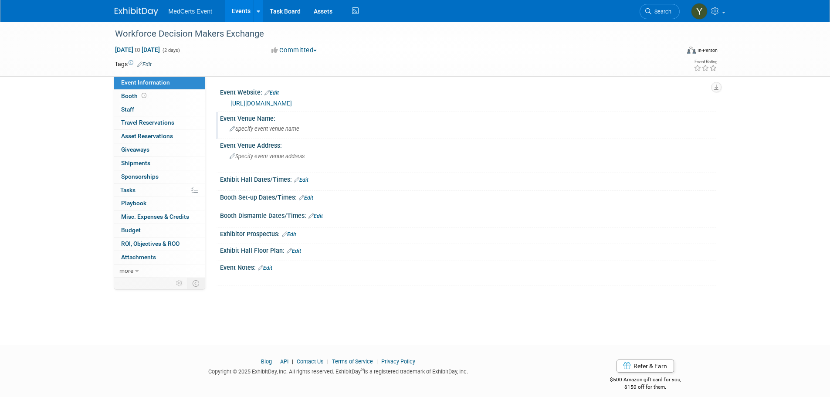
click at [282, 134] on div "Specify event venue name" at bounding box center [467, 128] width 482 height 13
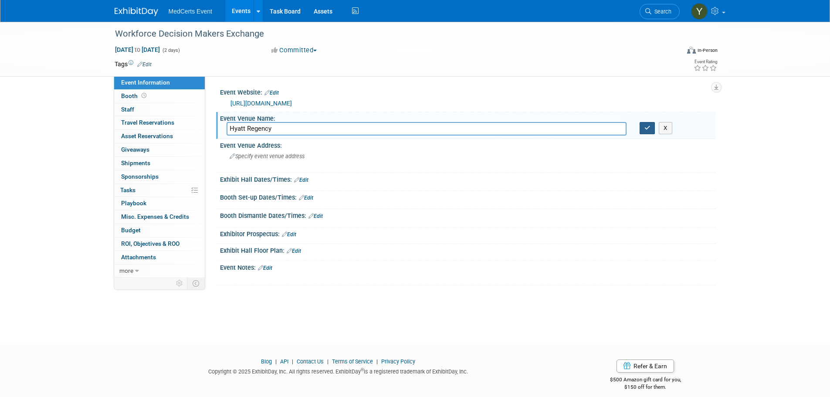
type input "Hyatt Regency"
click at [654, 127] on button "button" at bounding box center [647, 128] width 16 height 12
click at [349, 156] on div "Specify event venue address" at bounding box center [322, 159] width 193 height 20
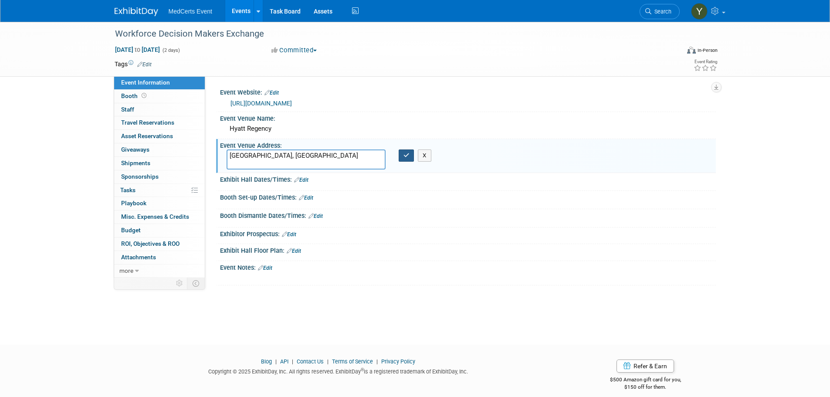
type textarea "[GEOGRAPHIC_DATA], [GEOGRAPHIC_DATA]"
click at [407, 156] on icon "button" at bounding box center [406, 155] width 6 height 6
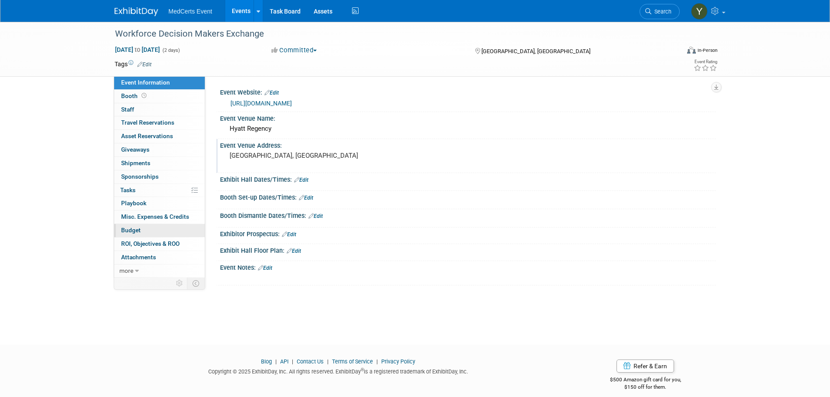
click at [148, 229] on link "Budget" at bounding box center [159, 230] width 91 height 13
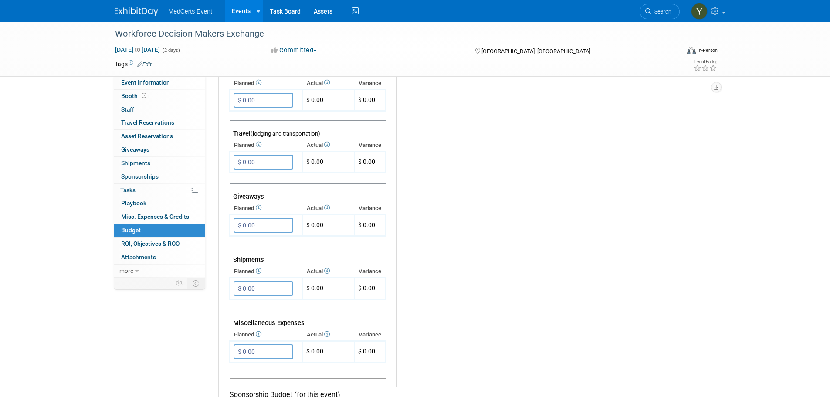
scroll to position [435, 0]
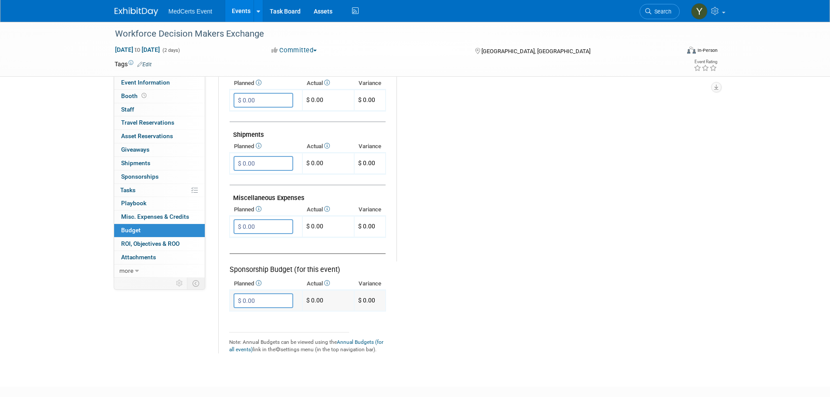
click at [276, 303] on input "$ 0.00" at bounding box center [263, 300] width 60 height 15
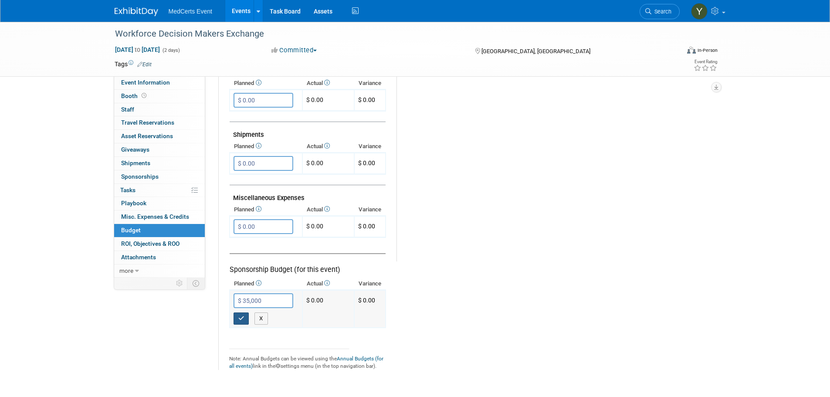
type input "$ 35,000.00"
click at [243, 322] on button "button" at bounding box center [241, 318] width 16 height 12
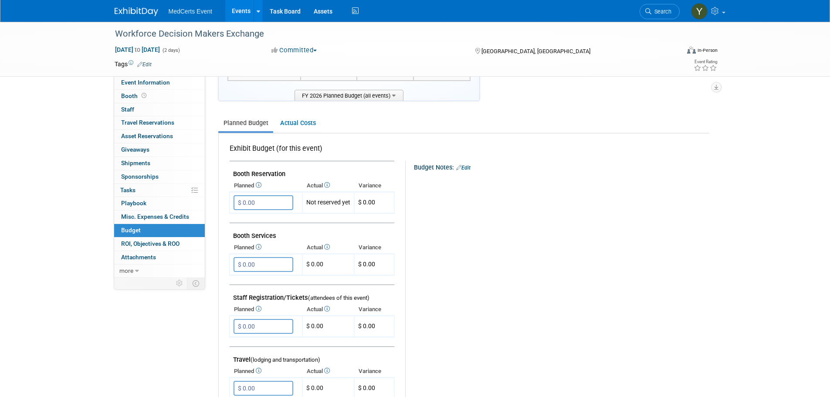
scroll to position [0, 0]
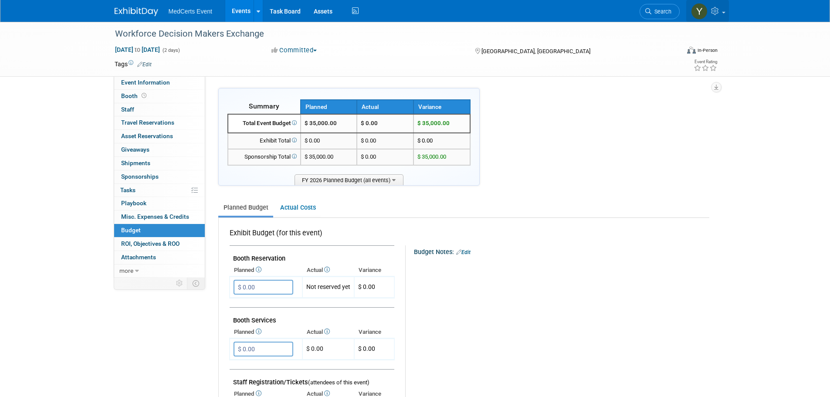
click at [715, 9] on icon at bounding box center [716, 11] width 10 height 8
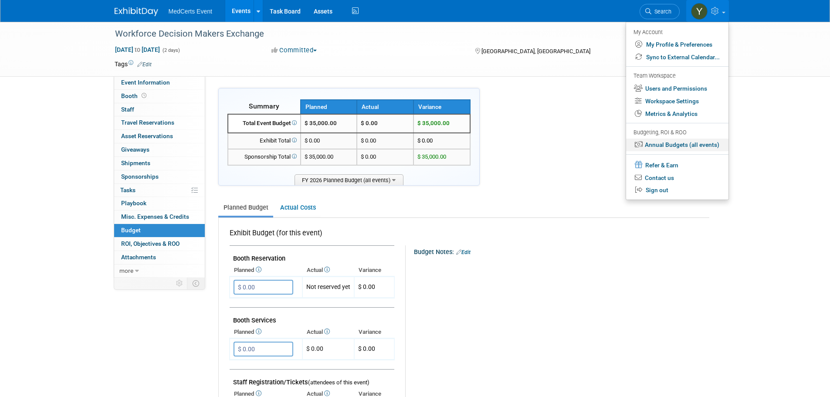
click at [669, 145] on link "Annual Budgets (all events)" at bounding box center [677, 144] width 102 height 13
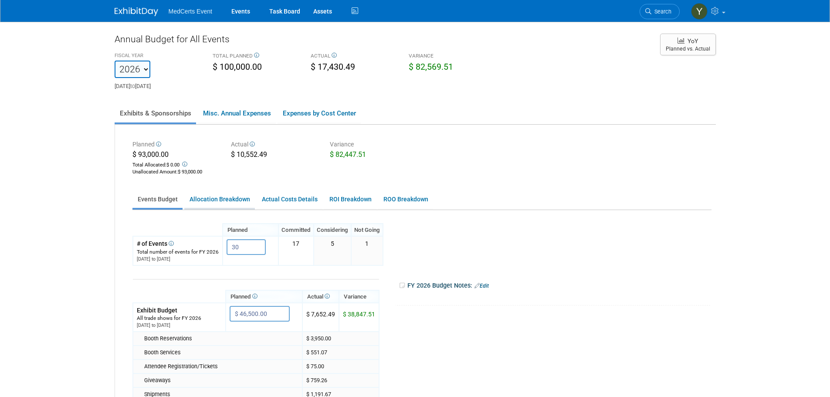
click at [214, 204] on link "Allocation Breakdown" at bounding box center [219, 199] width 71 height 17
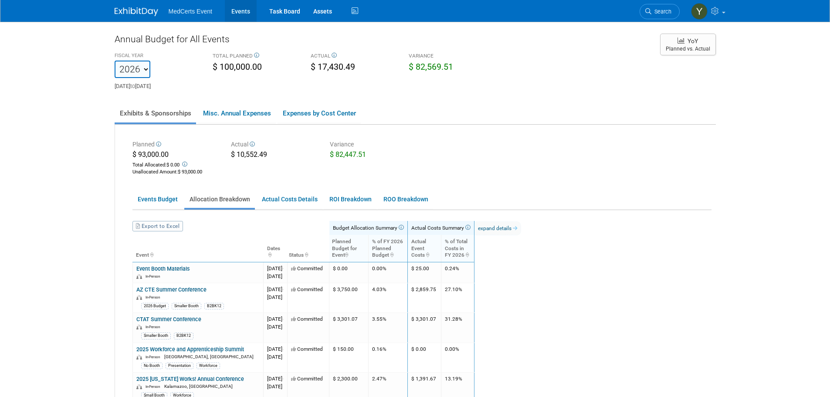
click at [247, 12] on link "Events" at bounding box center [241, 11] width 32 height 22
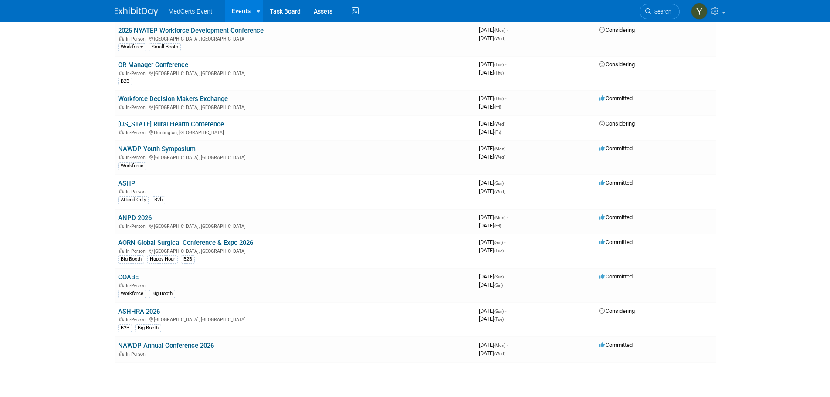
scroll to position [325, 0]
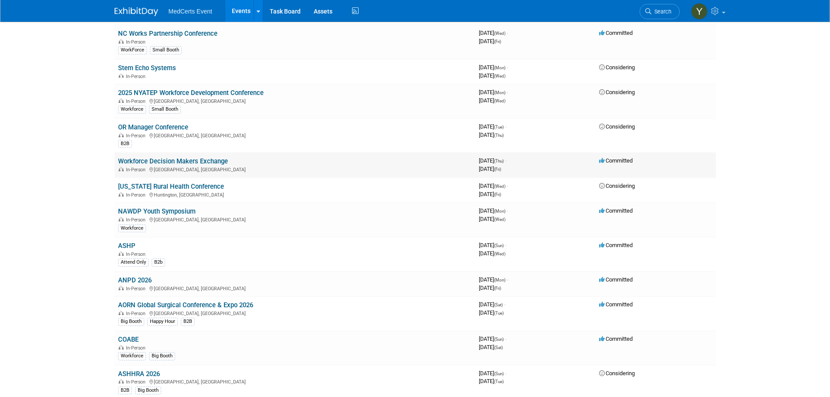
click at [203, 161] on link "Workforce Decision Makers Exchange" at bounding box center [173, 161] width 110 height 8
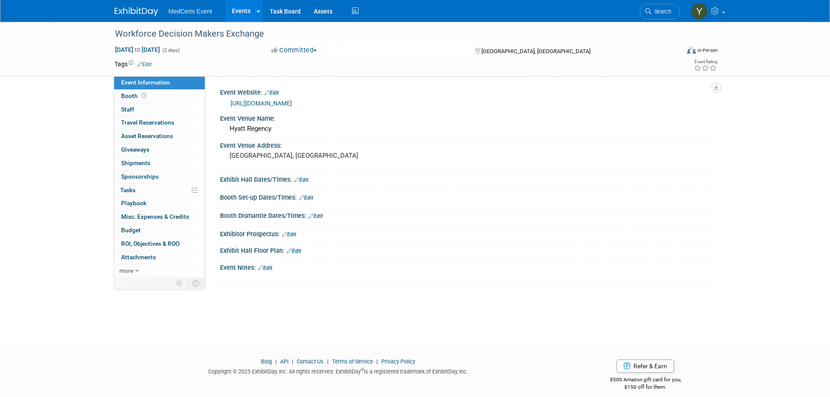
click at [267, 262] on div "Event Notes: Edit" at bounding box center [468, 266] width 496 height 11
click at [270, 267] on link "Edit" at bounding box center [265, 268] width 14 height 6
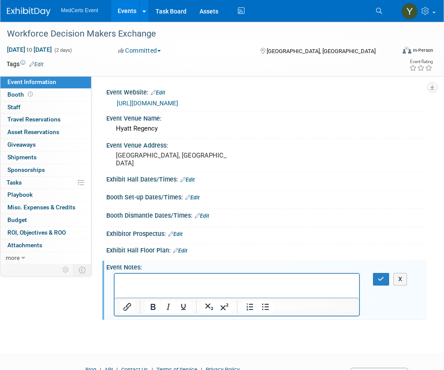
click at [142, 277] on p "Rich Text Area. Press ALT-0 for help." at bounding box center [237, 281] width 234 height 9
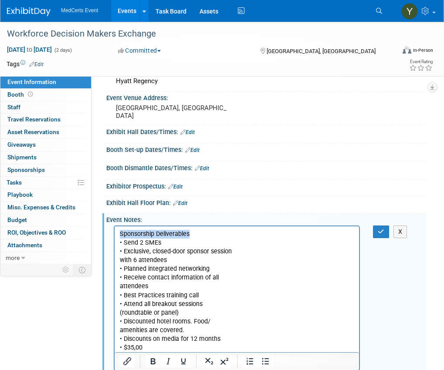
drag, startPoint x: 193, startPoint y: 232, endPoint x: 209, endPoint y: 458, distance: 226.5
click at [115, 231] on html "Sponsorship Deliverables • Send 2 SMEs • Exclusive, closed-door sponsor session…" at bounding box center [237, 289] width 244 height 126
click at [160, 242] on p "Sponsorship Deliverables • Send 2 SMEs • Exclusive, closed-door sponsor session…" at bounding box center [237, 291] width 234 height 122
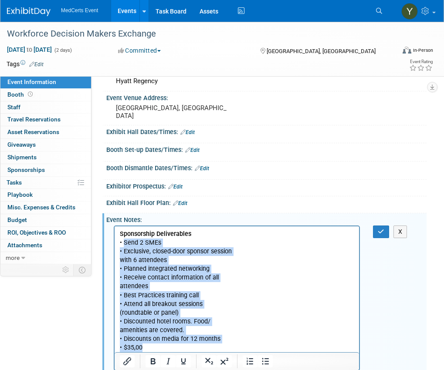
drag, startPoint x: 124, startPoint y: 244, endPoint x: 197, endPoint y: 349, distance: 128.3
click at [197, 349] on p "Sponsorship Deliverables • Send 2 SMEs • Exclusive, closed-door sponsor session…" at bounding box center [237, 291] width 234 height 122
click at [266, 363] on icon "Bullet list" at bounding box center [265, 361] width 10 height 10
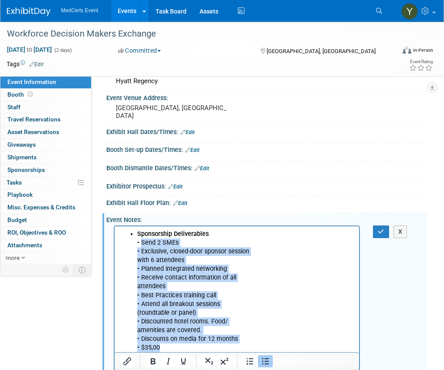
click at [140, 245] on li "Sponsorship Deliverables • Send 2 SMEs • Exclusive, closed-door sponsor session…" at bounding box center [245, 291] width 217 height 122
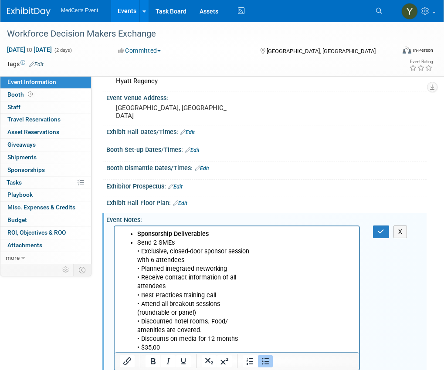
click at [142, 253] on li "Send 2 SMEs • Exclusive, closed-door sponsor session with 6 attendees • Planned…" at bounding box center [245, 296] width 217 height 114
click at [136, 234] on ul "Sponsorship Deliverables Send 2 SMEs Exclusive, closed-door sponsor session wit…" at bounding box center [237, 291] width 234 height 122
click at [142, 270] on li "Exclusive, closed-door sponsor session with 6 attendees • Planned integrated ne…" at bounding box center [245, 299] width 217 height 105
click at [142, 279] on li "Planned integrated networking • Receive contact information of all attendees • …" at bounding box center [245, 309] width 217 height 88
click at [140, 295] on li "Receive contact information of all attendees • Best Practices training call • A…" at bounding box center [245, 312] width 217 height 79
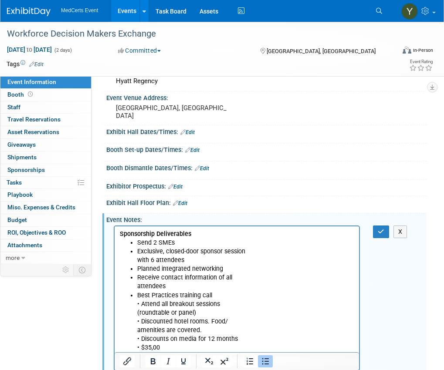
click at [141, 307] on li "Best Practices training call • Attend all breakout sessions (roundtable or pane…" at bounding box center [245, 321] width 217 height 61
click at [141, 322] on li "Attend all breakout sessions (roundtable or panel) • Discounted hotel rooms. Fo…" at bounding box center [245, 326] width 217 height 52
click at [142, 338] on li "Discounted hotel rooms. Food/ amenities are covered. • Discounts on media for 1…" at bounding box center [245, 334] width 217 height 35
click at [140, 347] on li "Discounts on media for 12 months • $35,00" at bounding box center [245, 343] width 217 height 17
click at [217, 328] on li "Discounted hotel rooms. Food/ amenities are covered." at bounding box center [245, 325] width 217 height 17
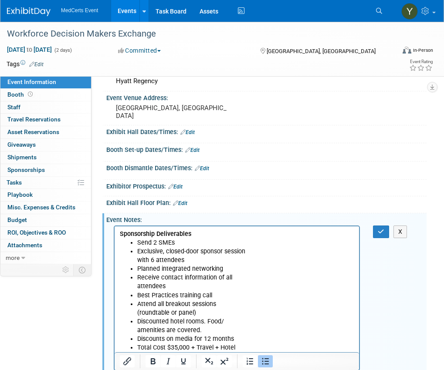
click at [134, 330] on ul "Send 2 SMEs Exclusive, closed-door sponsor session with 6 attendees Planned int…" at bounding box center [237, 296] width 234 height 114
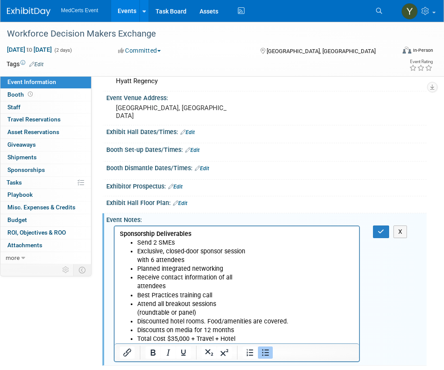
click at [137, 313] on li "Attend all breakout sessions (roundtable or panel)" at bounding box center [245, 308] width 217 height 17
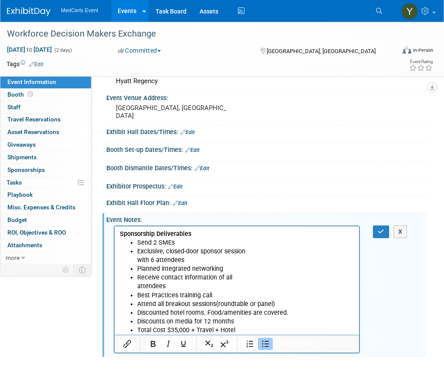
click at [136, 287] on ul "Send 2 SMEs Exclusive, closed-door sponsor session with 6 attendees Planned int…" at bounding box center [237, 287] width 234 height 96
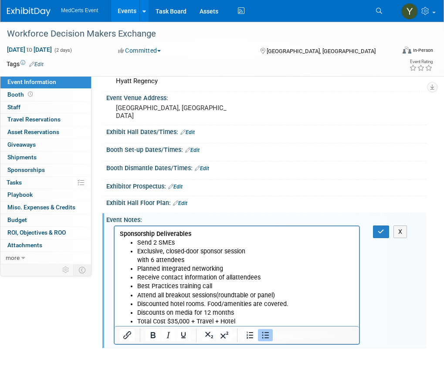
click at [137, 260] on ul "Send 2 SMEs Exclusive, closed-door sponsor session with 6 attendees Planned int…" at bounding box center [237, 283] width 234 height 88
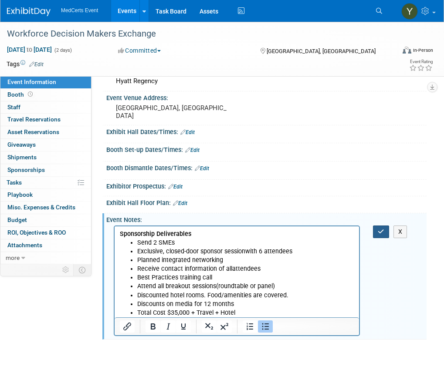
click at [381, 230] on icon "button" at bounding box center [381, 232] width 7 height 6
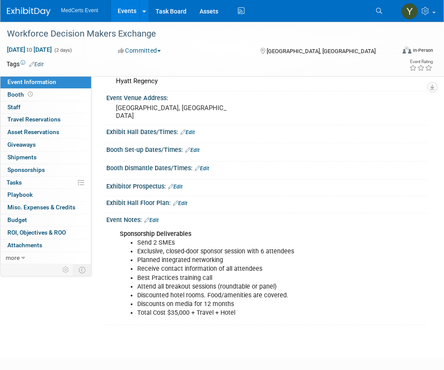
click at [263, 250] on li "Exclusive, closed-door sponsor session with 6 attendees" at bounding box center [245, 251] width 217 height 9
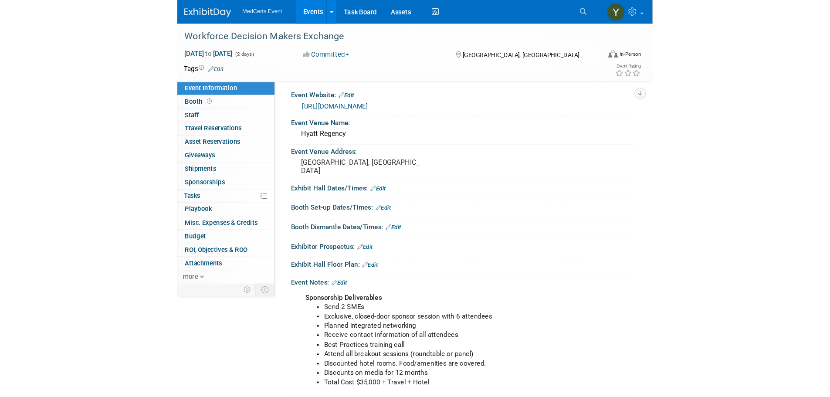
scroll to position [0, 0]
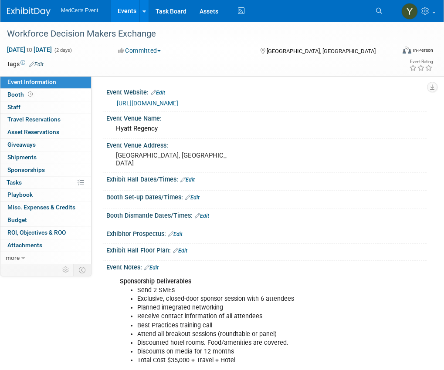
click at [45, 80] on span "Event Information" at bounding box center [31, 81] width 49 height 7
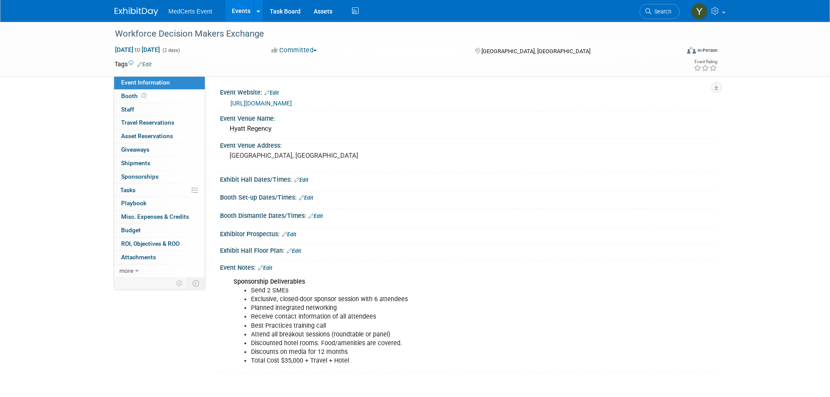
click at [295, 232] on link "Edit" at bounding box center [289, 234] width 14 height 6
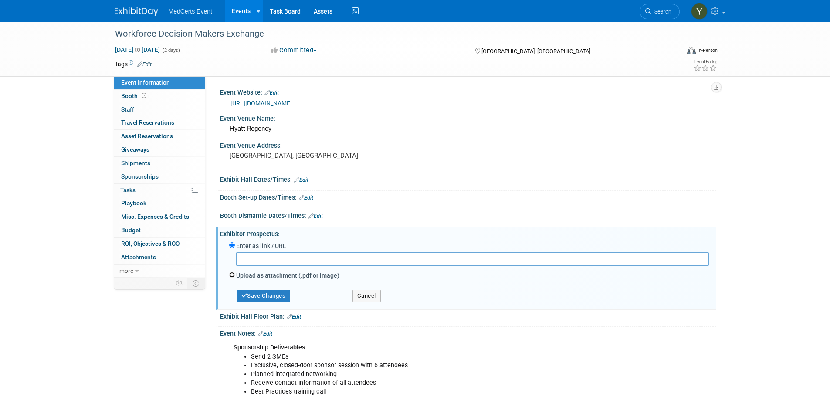
click at [232, 274] on input "Upload as attachment (.pdf or image)" at bounding box center [232, 275] width 6 height 6
radio input "true"
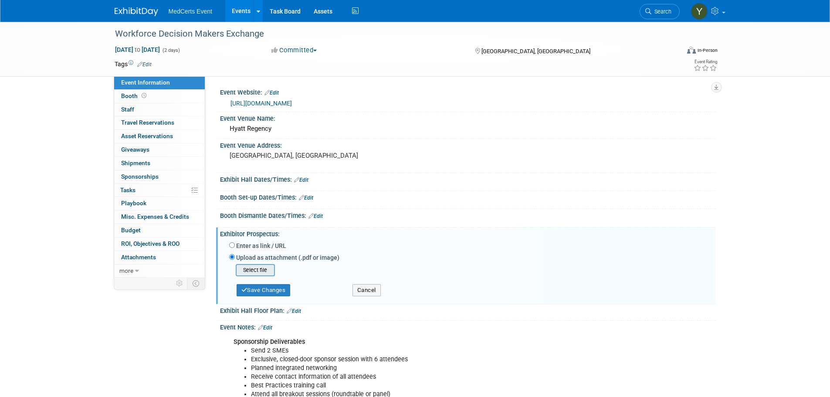
click at [268, 270] on input "file" at bounding box center [222, 270] width 104 height 10
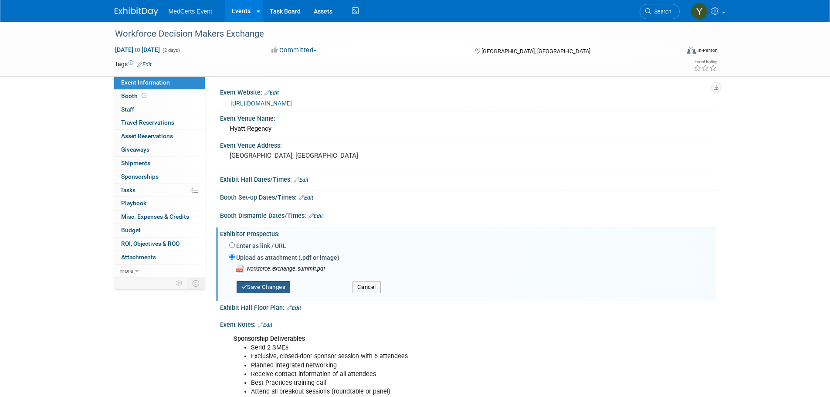
click at [253, 287] on button "Save Changes" at bounding box center [263, 287] width 54 height 12
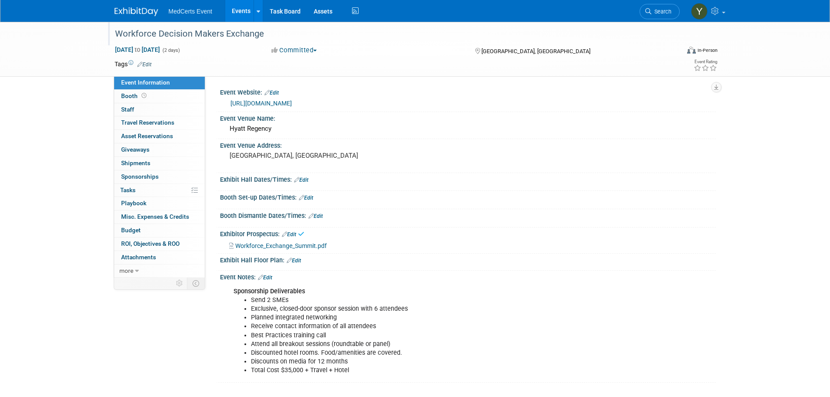
click at [211, 37] on div "Workforce Decision Makers Exchange" at bounding box center [389, 34] width 554 height 16
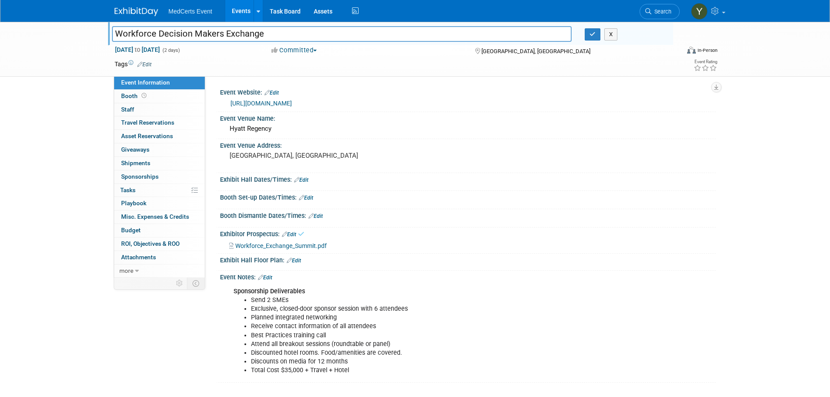
click at [211, 37] on input "Workforce Decision Makers Exchange" at bounding box center [342, 33] width 460 height 15
click at [721, 7] on link at bounding box center [707, 11] width 43 height 22
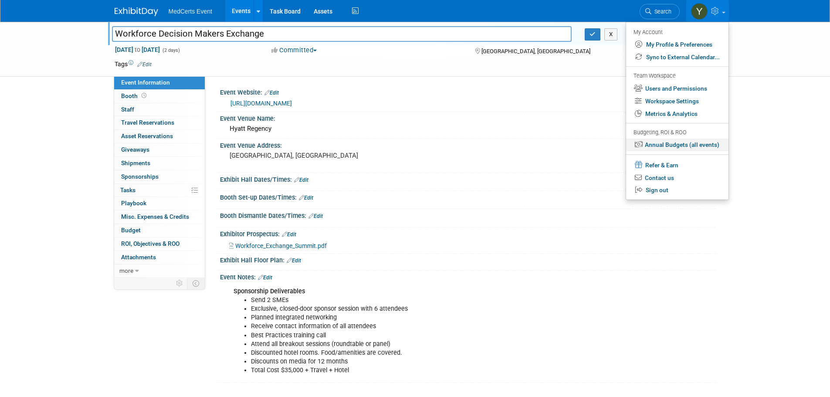
click at [699, 144] on link "Annual Budgets (all events)" at bounding box center [677, 144] width 102 height 13
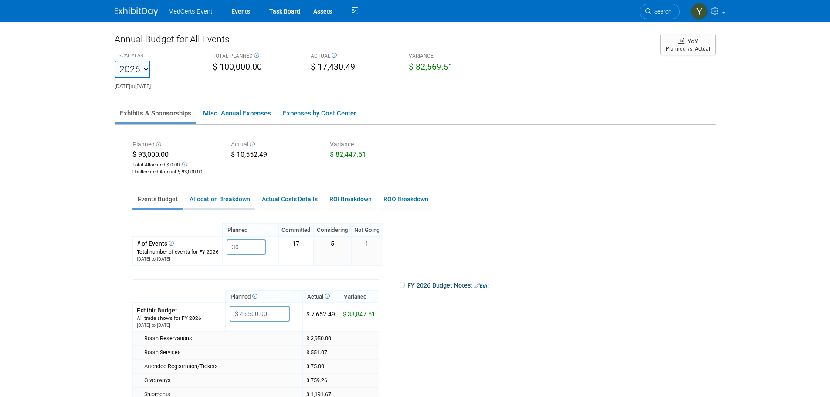
click at [243, 201] on link "Allocation Breakdown" at bounding box center [219, 199] width 71 height 17
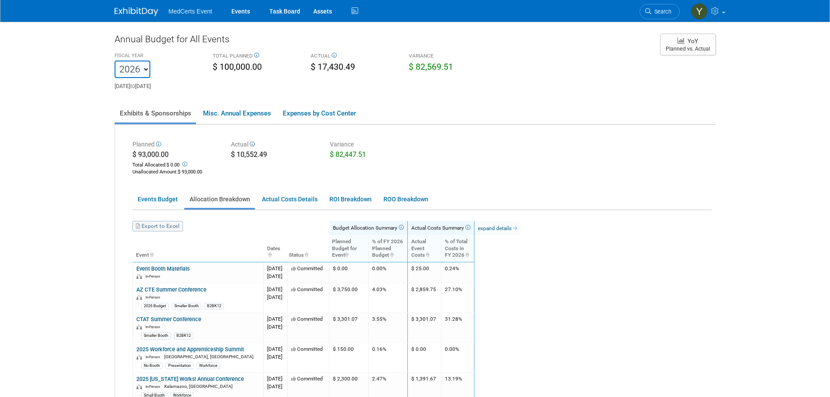
click at [173, 224] on link "Export to Excel" at bounding box center [157, 226] width 51 height 10
click at [231, 15] on link "Events" at bounding box center [241, 11] width 32 height 22
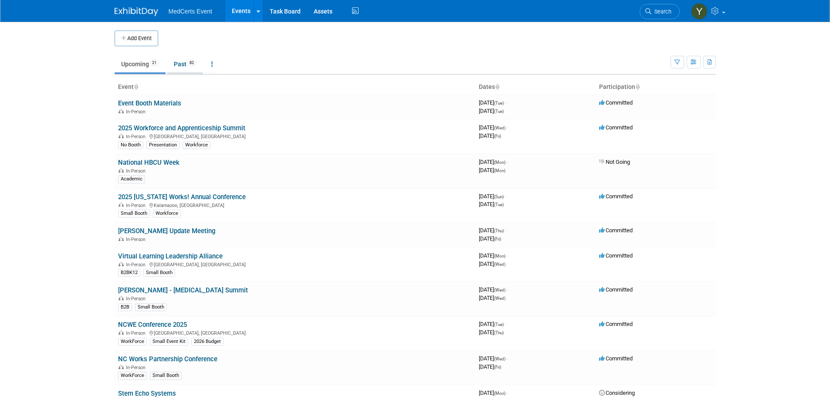
click at [176, 67] on link "Past 82" at bounding box center [185, 64] width 36 height 17
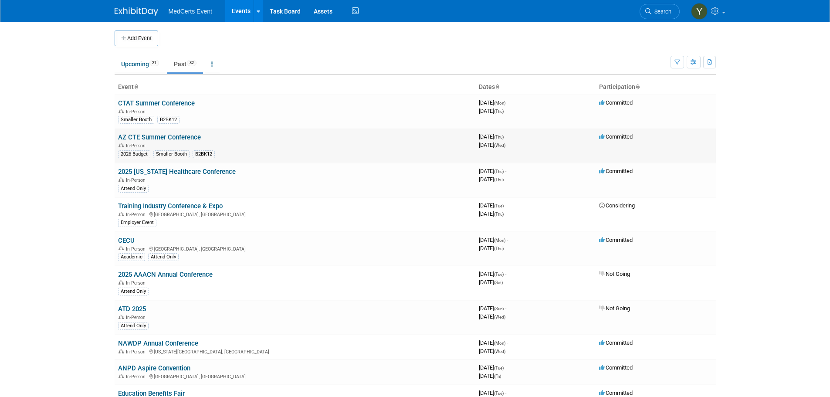
click at [174, 135] on link "AZ CTE Summer Conference" at bounding box center [159, 137] width 83 height 8
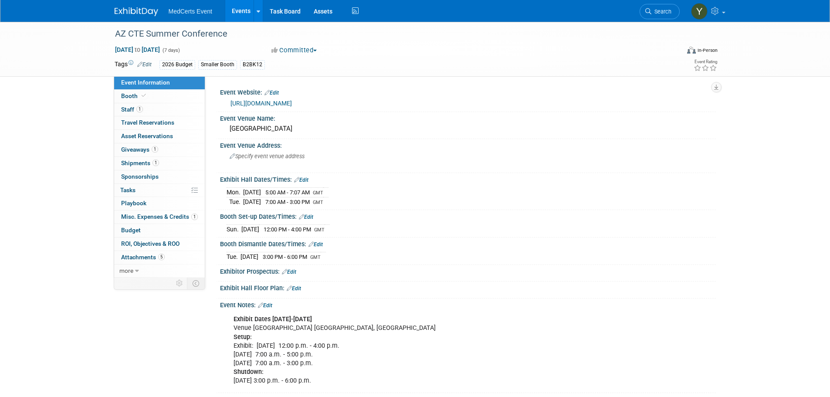
click at [232, 9] on link "Events" at bounding box center [241, 11] width 32 height 22
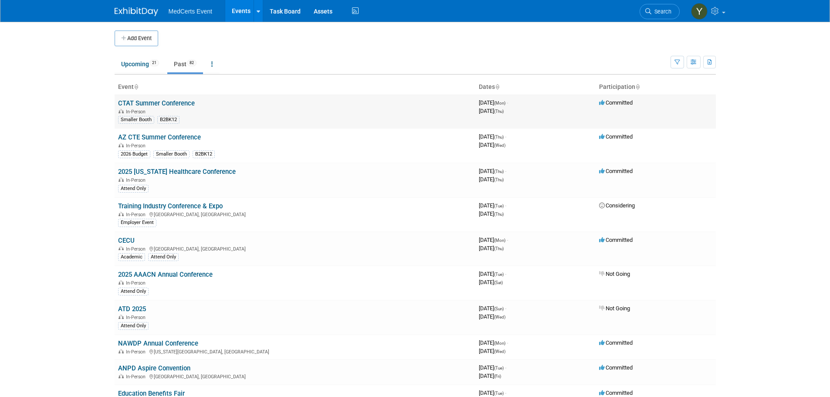
click at [168, 103] on link "CTAT Summer Conference" at bounding box center [156, 103] width 77 height 8
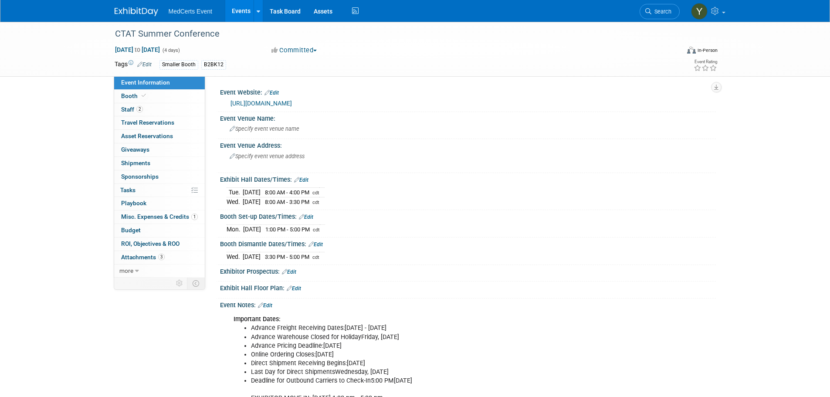
click at [232, 14] on link "Events" at bounding box center [241, 11] width 32 height 22
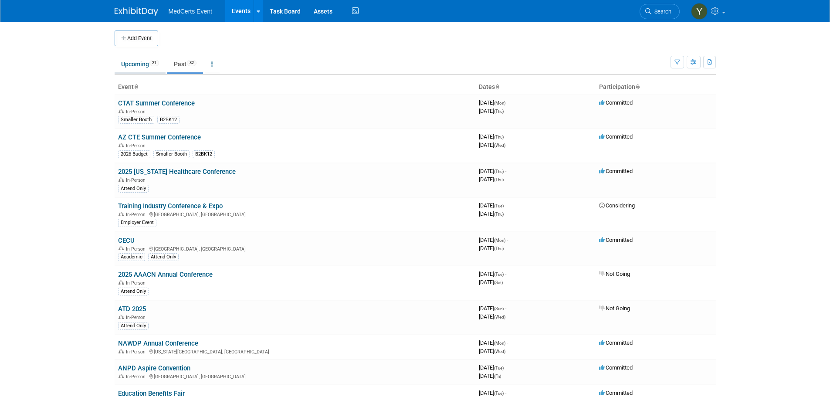
click at [140, 64] on link "Upcoming 21" at bounding box center [140, 64] width 51 height 17
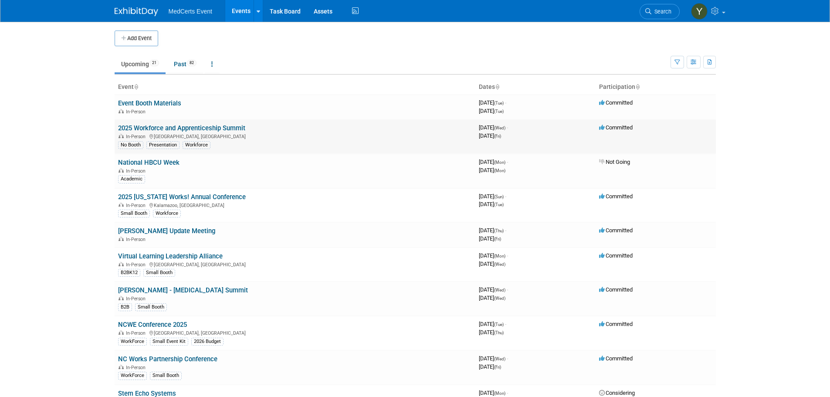
click at [170, 130] on link "2025 Workforce and Apprenticeship Summit" at bounding box center [181, 128] width 127 height 8
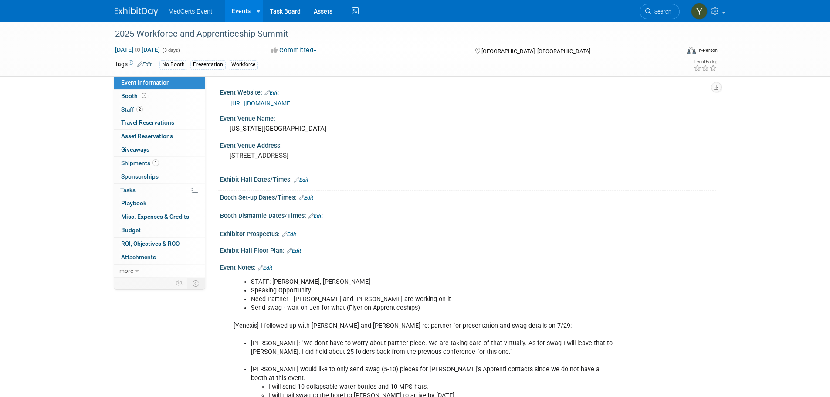
click at [246, 4] on link "Events" at bounding box center [241, 11] width 32 height 22
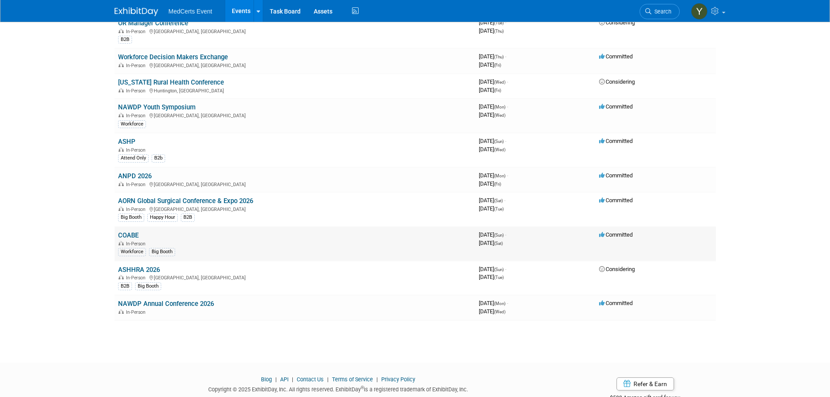
scroll to position [435, 0]
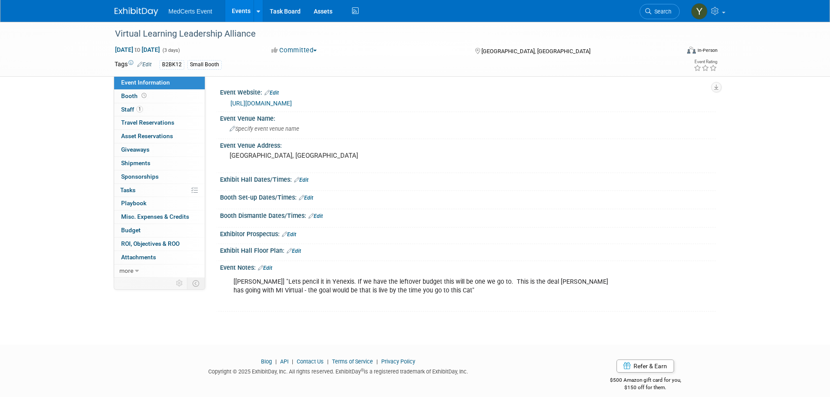
drag, startPoint x: 270, startPoint y: 106, endPoint x: 271, endPoint y: 101, distance: 5.3
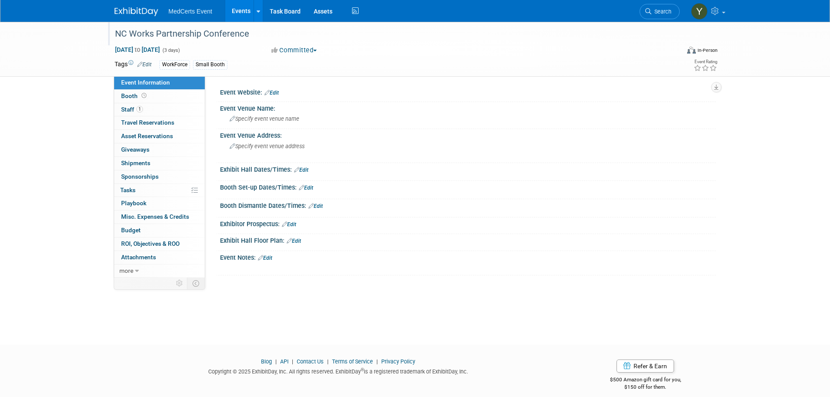
click at [217, 31] on div "NC Works Partnership Conference" at bounding box center [389, 34] width 554 height 16
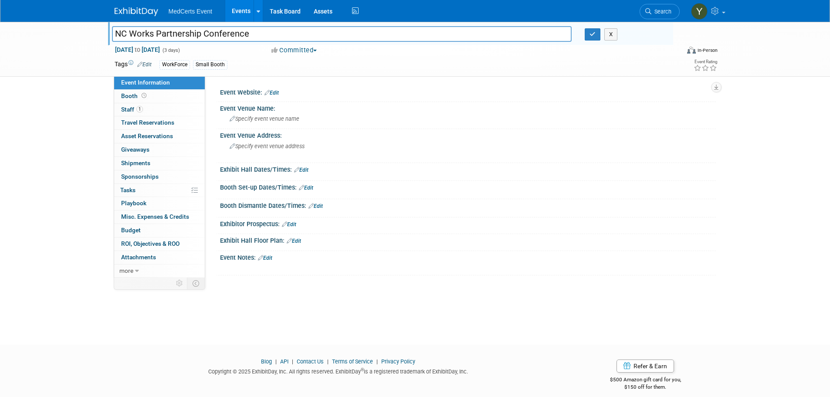
click at [217, 31] on input "NC Works Partnership Conference" at bounding box center [342, 33] width 460 height 15
click at [276, 92] on link "Edit" at bounding box center [271, 93] width 14 height 6
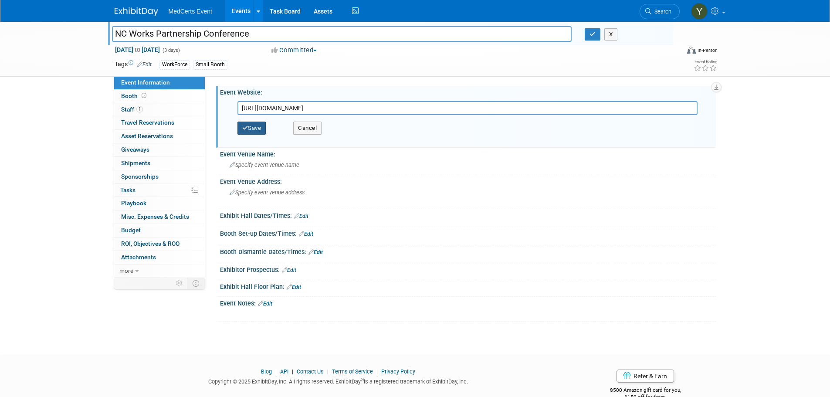
type input "https://www.commerce.nc.gov/jobs-training/workforce-professionals-tools-resourc…"
click at [260, 125] on button "Save" at bounding box center [251, 127] width 29 height 13
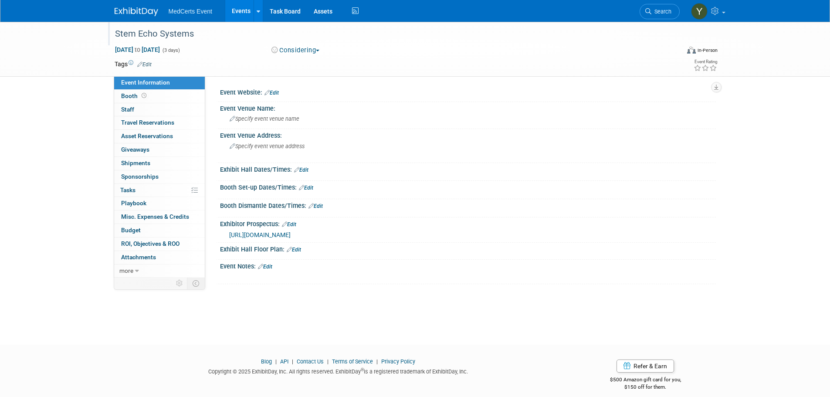
click at [137, 34] on div "Stem Echo Systems" at bounding box center [389, 34] width 554 height 16
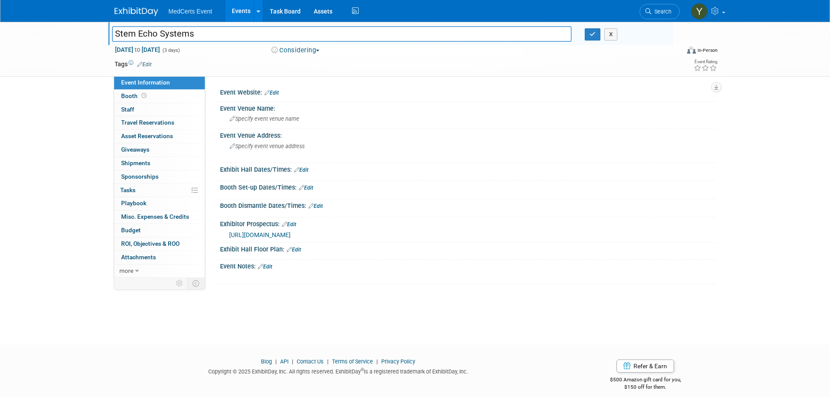
click at [137, 34] on input "Stem Echo Systems" at bounding box center [342, 33] width 460 height 15
click at [277, 94] on link "Edit" at bounding box center [271, 93] width 14 height 6
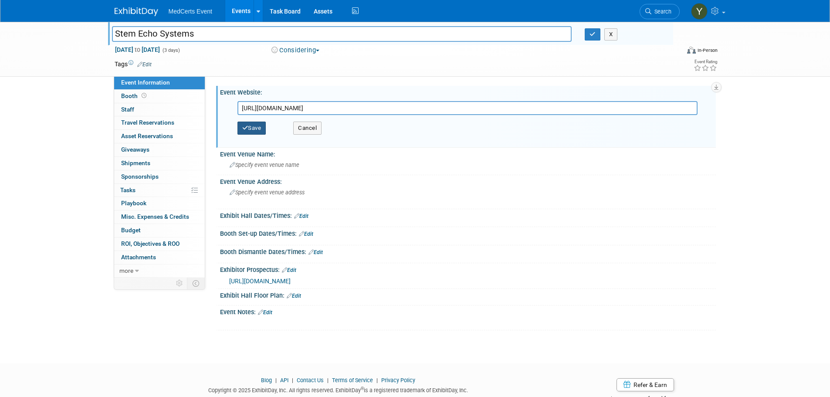
type input "[URL][DOMAIN_NAME]"
click at [248, 124] on button "Save" at bounding box center [251, 127] width 29 height 13
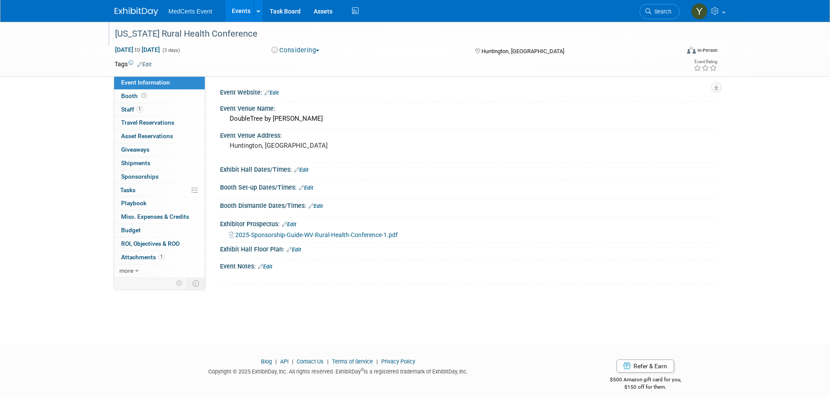
click at [208, 31] on div "[US_STATE] Rural Health Conference" at bounding box center [389, 34] width 554 height 16
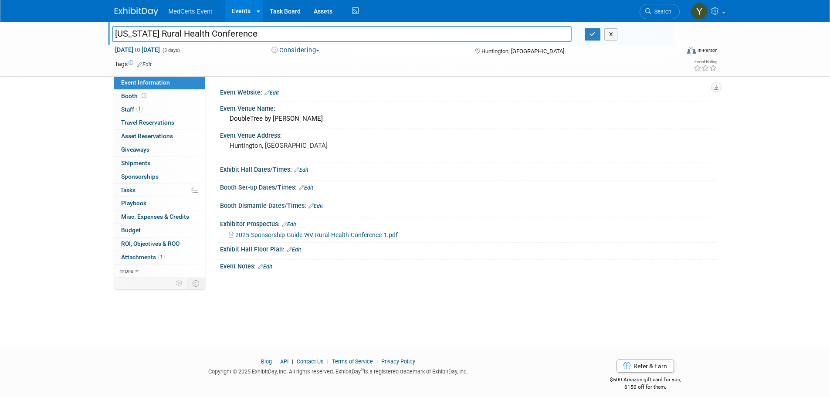
click at [208, 31] on input "[US_STATE] Rural Health Conference" at bounding box center [342, 33] width 460 height 15
click at [278, 90] on link "Edit" at bounding box center [271, 93] width 14 height 6
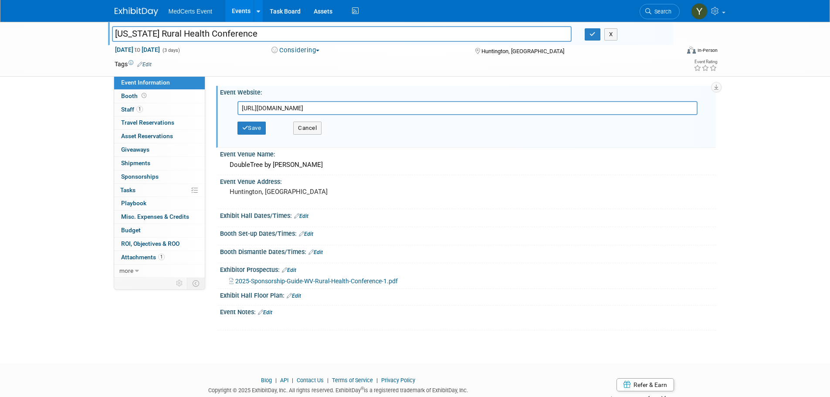
type input "https://wvrha.org/wvrha-conference/"
click at [255, 127] on button "Save" at bounding box center [251, 127] width 29 height 13
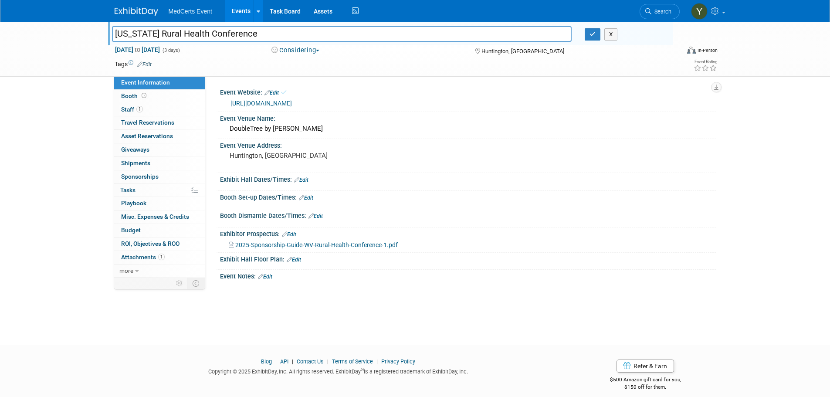
click at [424, 223] on div at bounding box center [467, 223] width 482 height 2
click at [237, 3] on link "Events" at bounding box center [241, 11] width 32 height 22
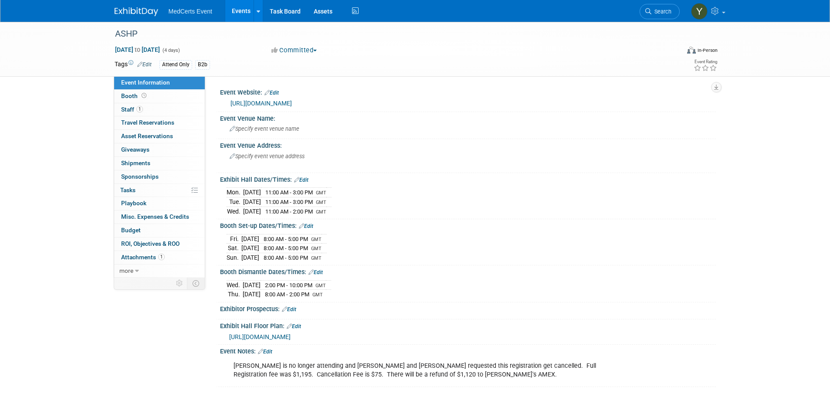
click at [292, 53] on button "Committed" at bounding box center [294, 50] width 52 height 9
click at [292, 86] on link "Not Going" at bounding box center [303, 89] width 69 height 12
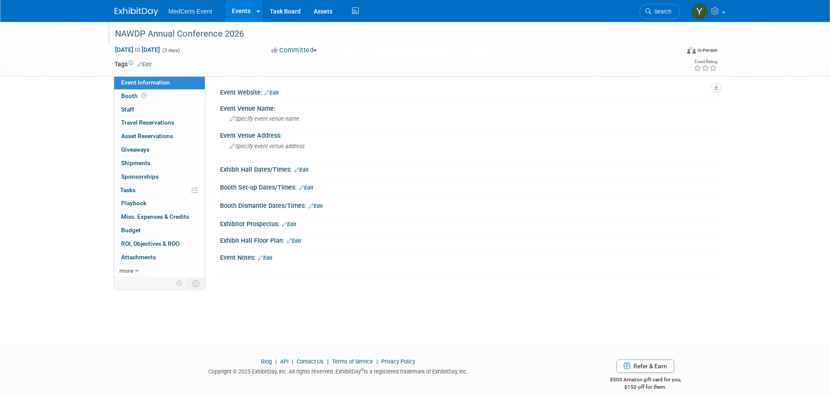
click at [239, 30] on div "NAWDP Annual Conference 2026" at bounding box center [389, 34] width 554 height 16
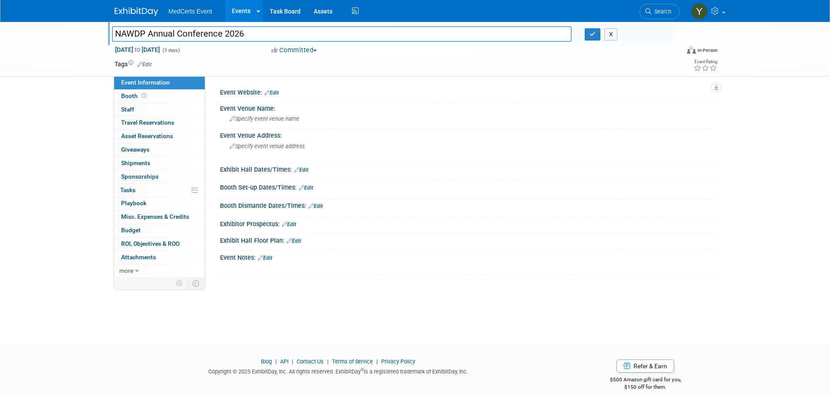
click at [239, 30] on input "NAWDP Annual Conference 2026" at bounding box center [342, 33] width 460 height 15
